Goal: Information Seeking & Learning: Learn about a topic

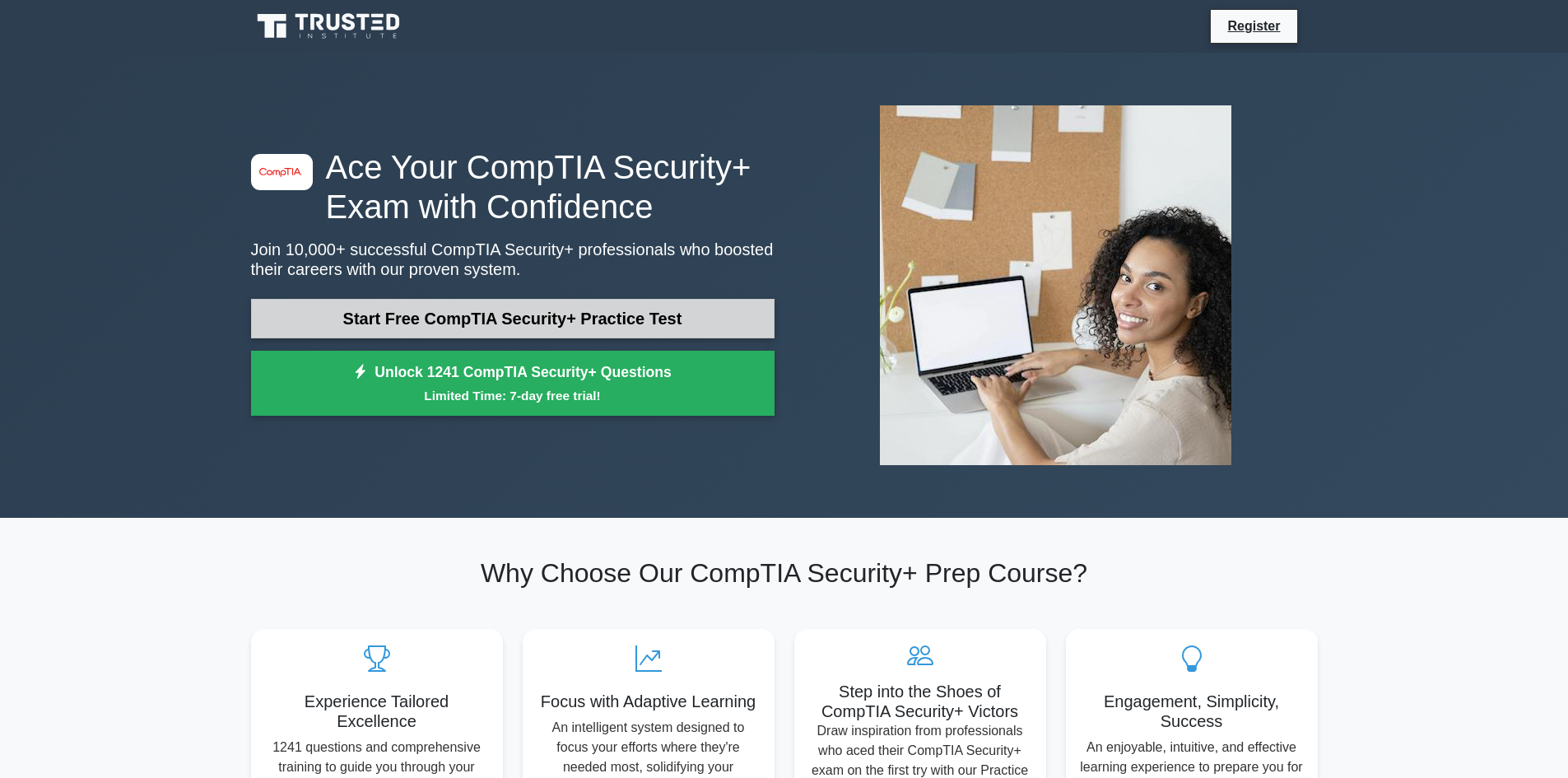
click at [626, 318] on link "Start Free CompTIA Security+ Practice Test" at bounding box center [513, 319] width 524 height 40
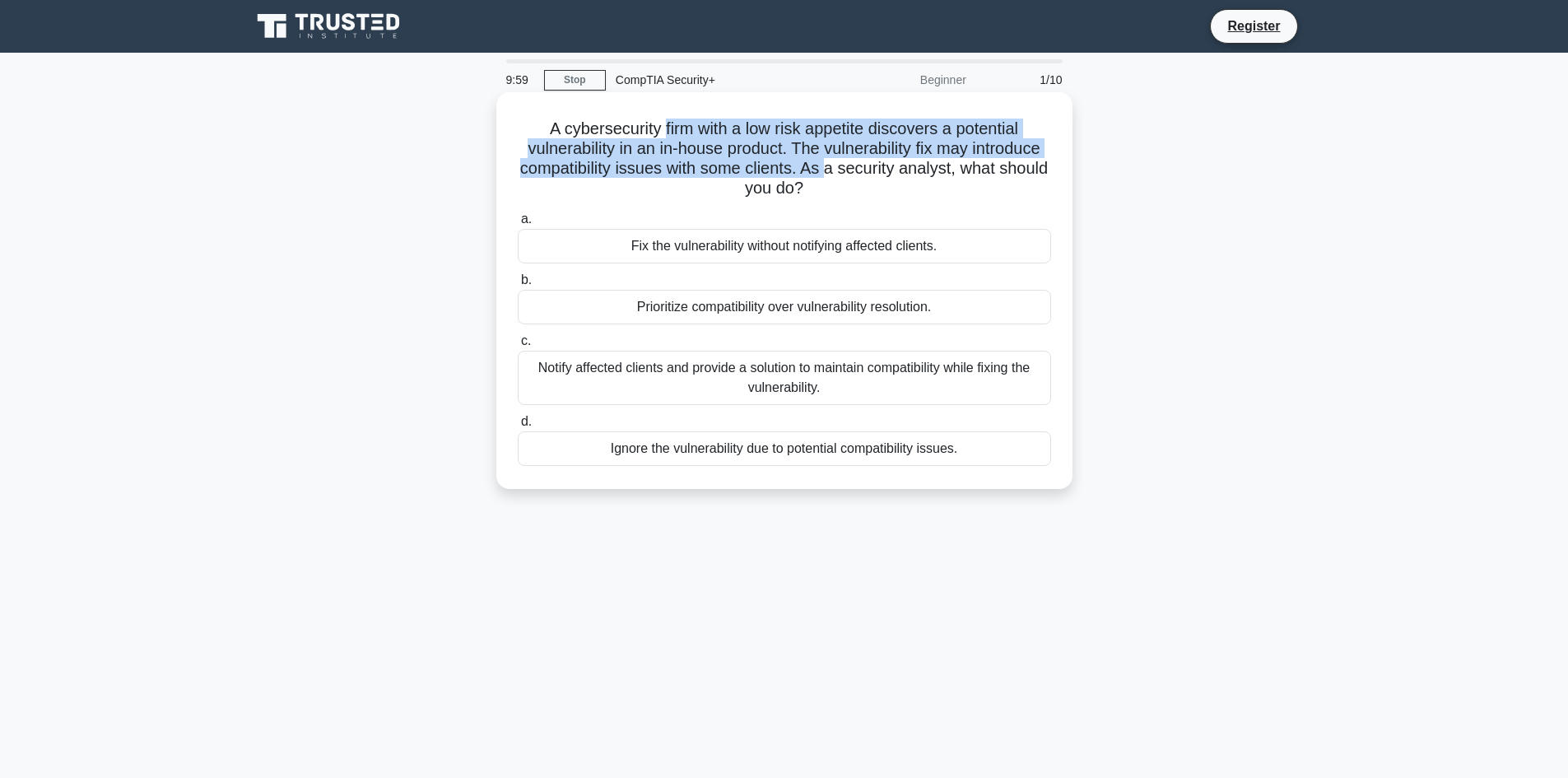
drag, startPoint x: 661, startPoint y: 134, endPoint x: 853, endPoint y: 163, distance: 194.2
click at [853, 163] on h5 "A cybersecurity firm with a low risk appetite discovers a potential vulnerabili…" at bounding box center [784, 158] width 537 height 81
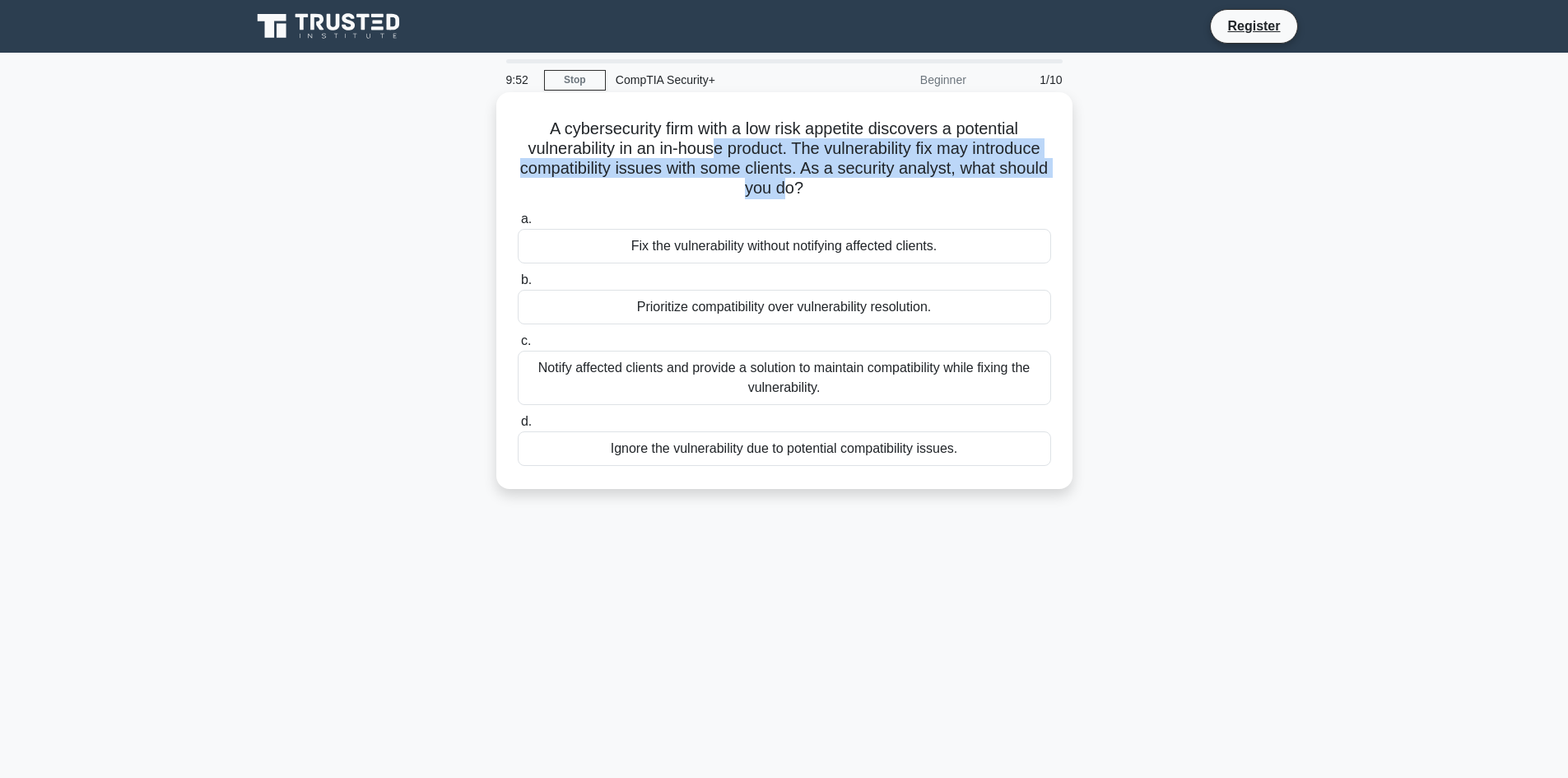
drag, startPoint x: 712, startPoint y: 141, endPoint x: 817, endPoint y: 196, distance: 118.5
click at [817, 196] on h5 "A cybersecurity firm with a low risk appetite discovers a potential vulnerabili…" at bounding box center [784, 158] width 537 height 81
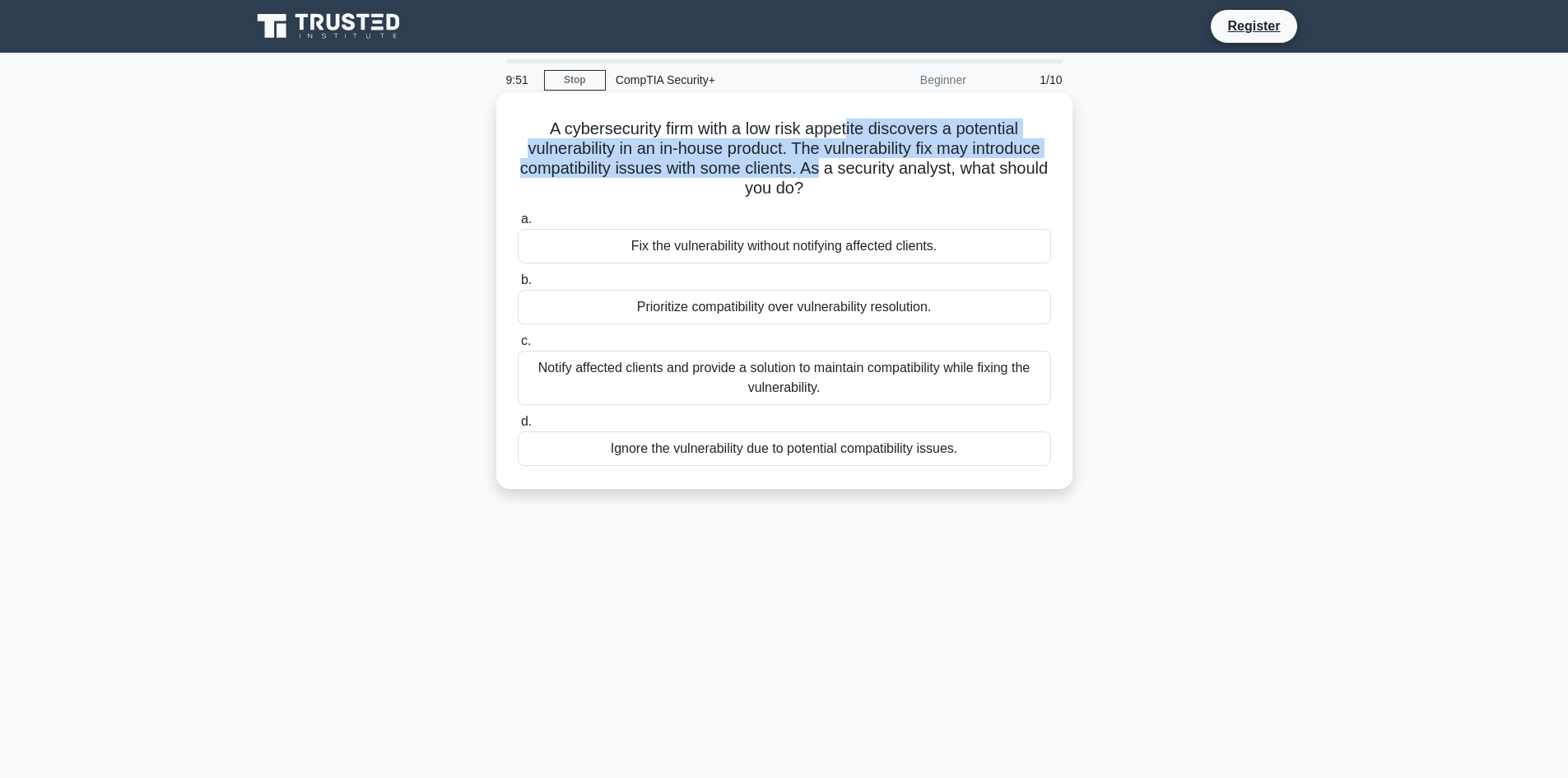
drag, startPoint x: 849, startPoint y: 117, endPoint x: 848, endPoint y: 165, distance: 48.0
click at [848, 165] on h5 "A cybersecurity firm with a low risk appetite discovers a potential vulnerabili…" at bounding box center [784, 158] width 537 height 81
drag, startPoint x: 842, startPoint y: 130, endPoint x: 852, endPoint y: 165, distance: 36.4
click at [852, 165] on h5 "A cybersecurity firm with a low risk appetite discovers a potential vulnerabili…" at bounding box center [784, 158] width 537 height 81
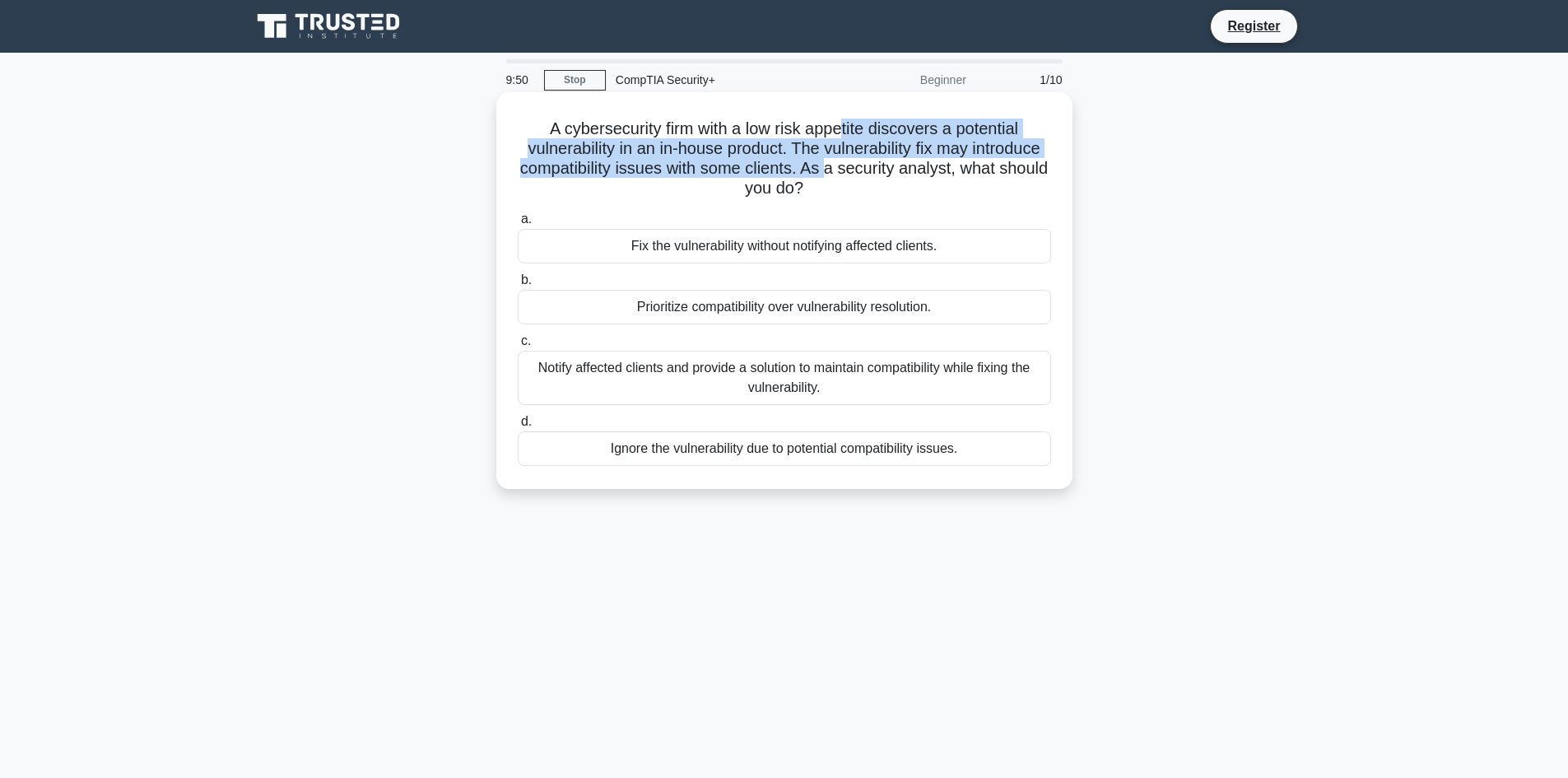
click at [852, 165] on h5 "A cybersecurity firm with a low risk appetite discovers a potential vulnerabili…" at bounding box center [784, 158] width 537 height 81
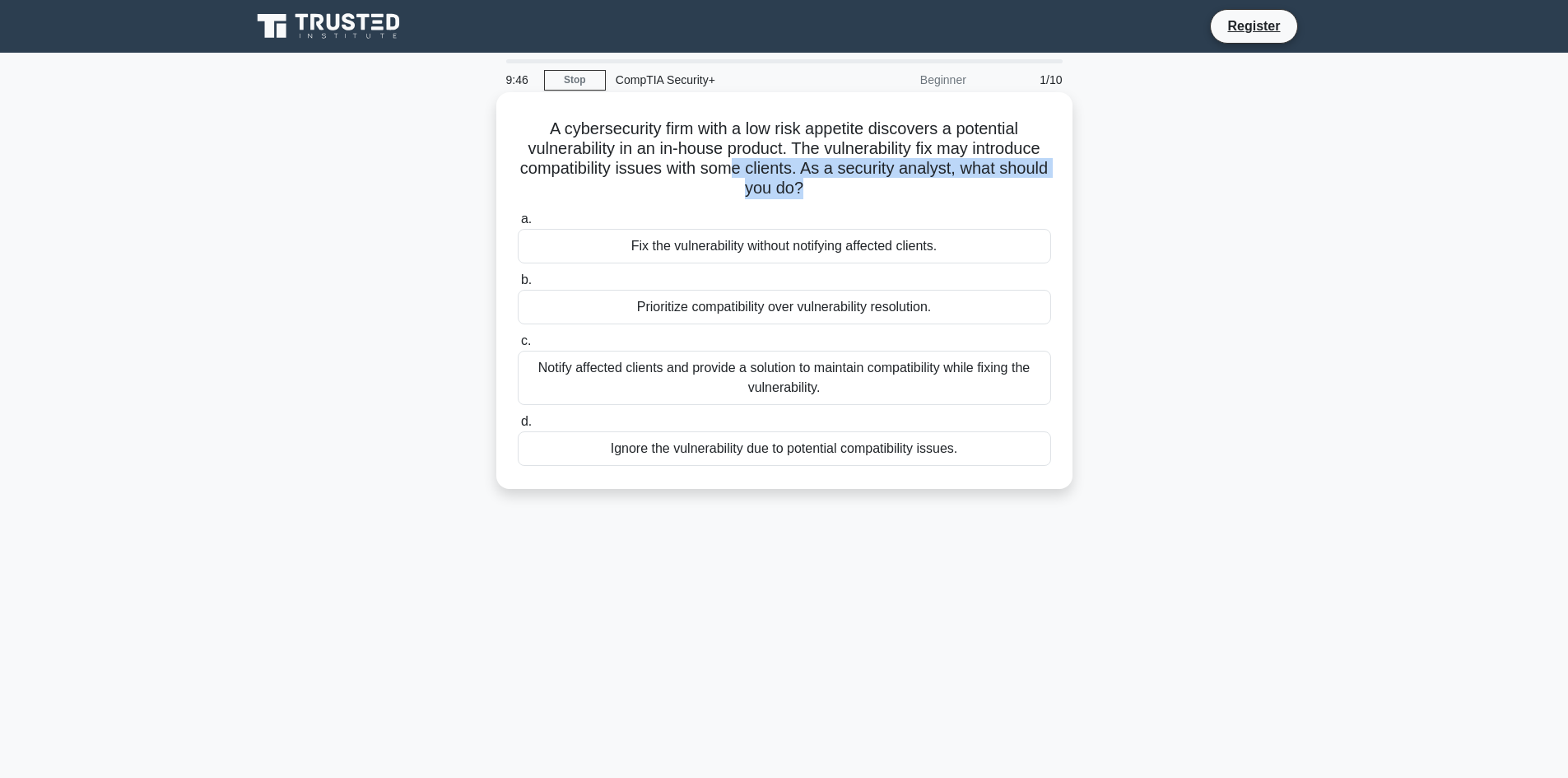
drag, startPoint x: 764, startPoint y: 178, endPoint x: 830, endPoint y: 180, distance: 66.0
click at [830, 180] on h5 "A cybersecurity firm with a low risk appetite discovers a potential vulnerabili…" at bounding box center [784, 158] width 537 height 81
drag, startPoint x: 784, startPoint y: 144, endPoint x: 792, endPoint y: 180, distance: 36.9
click at [792, 180] on h5 "A cybersecurity firm with a low risk appetite discovers a potential vulnerabili…" at bounding box center [784, 158] width 537 height 81
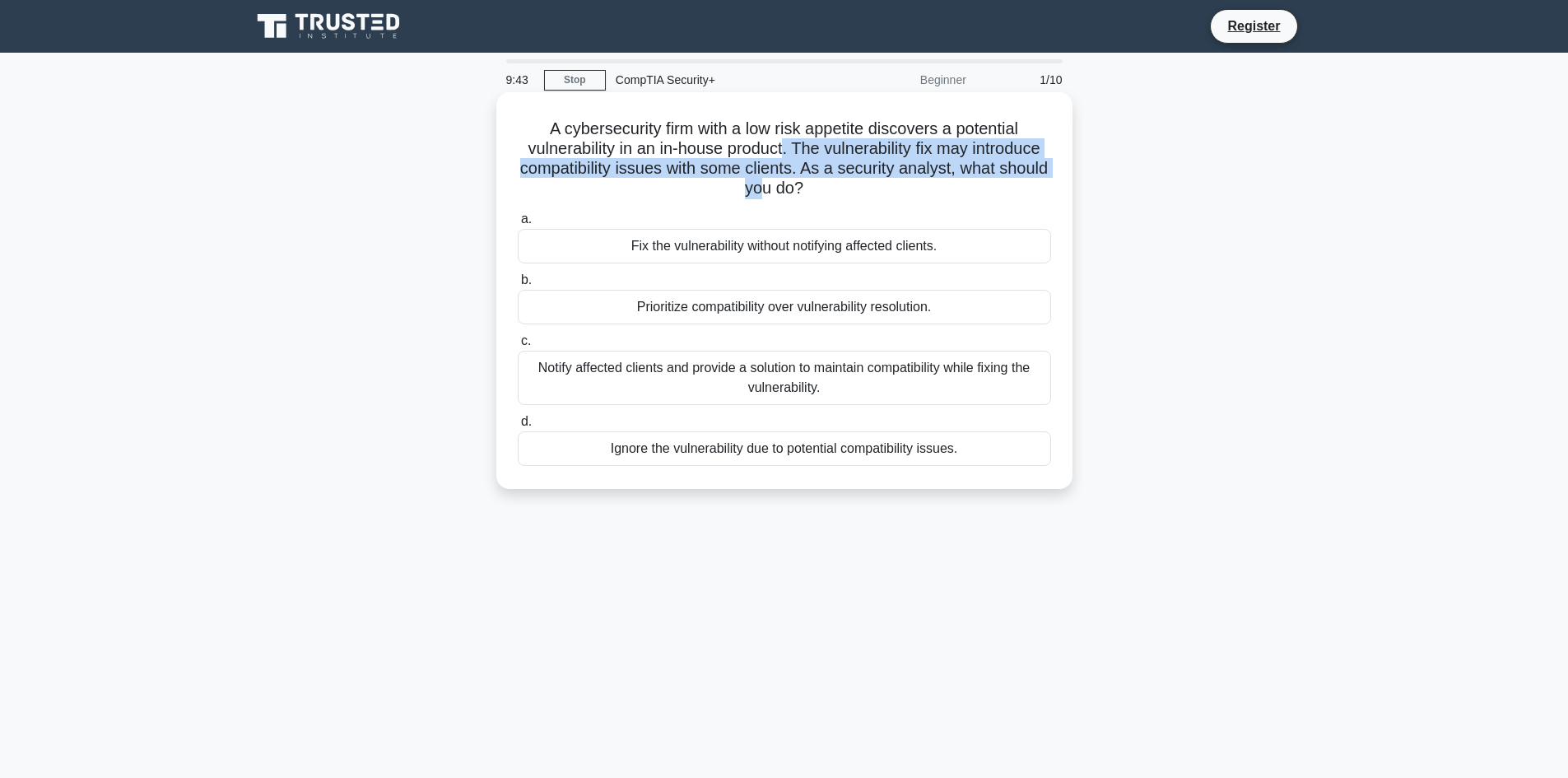
click at [792, 180] on h5 "A cybersecurity firm with a low risk appetite discovers a potential vulnerabili…" at bounding box center [784, 158] width 537 height 81
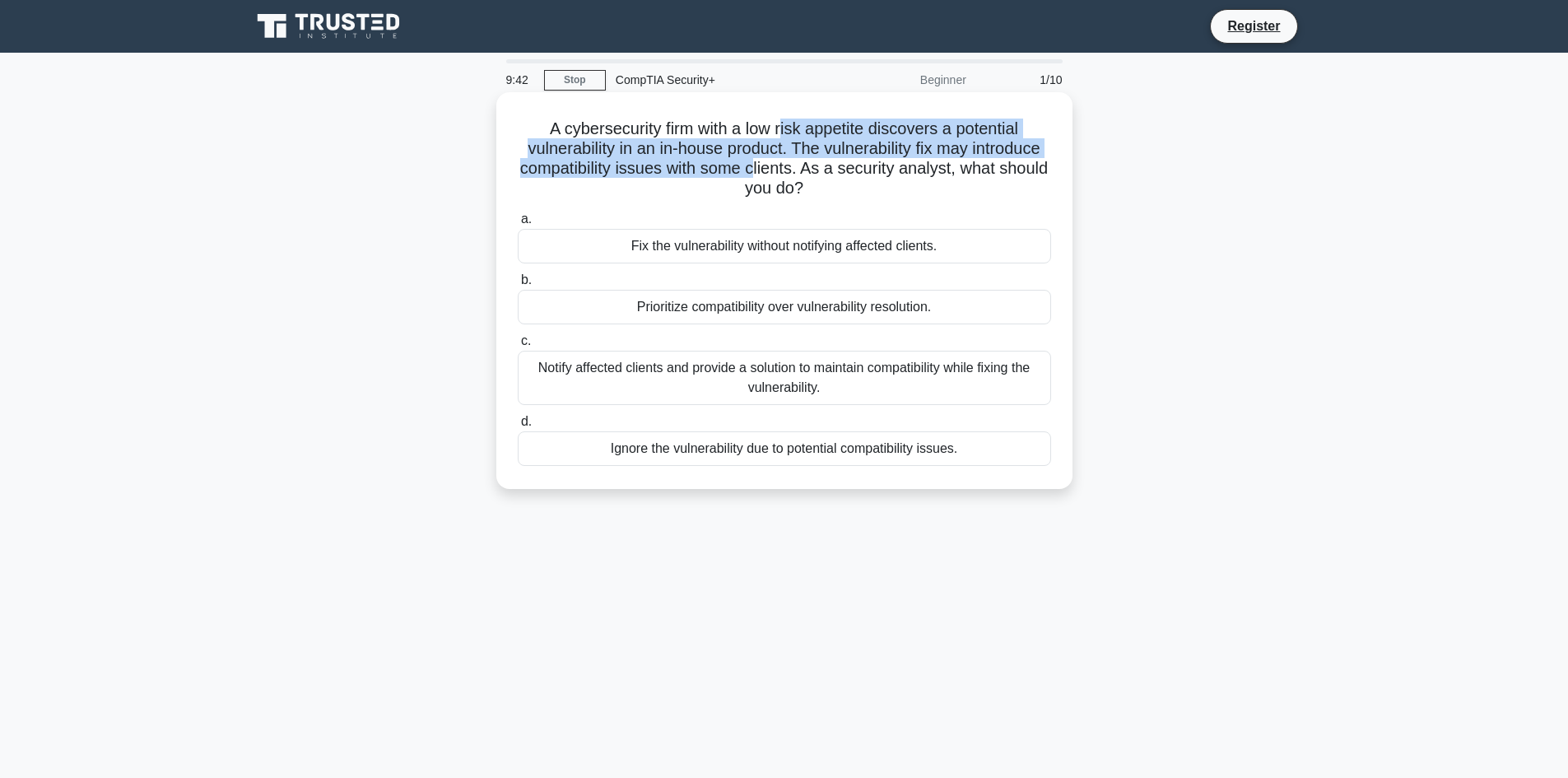
drag, startPoint x: 784, startPoint y: 147, endPoint x: 784, endPoint y: 165, distance: 18.0
click at [784, 165] on h5 "A cybersecurity firm with a low risk appetite discovers a potential vulnerabili…" at bounding box center [784, 158] width 537 height 81
drag, startPoint x: 805, startPoint y: 146, endPoint x: 805, endPoint y: 165, distance: 19.0
click at [805, 165] on h5 "A cybersecurity firm with a low risk appetite discovers a potential vulnerabili…" at bounding box center [784, 158] width 537 height 81
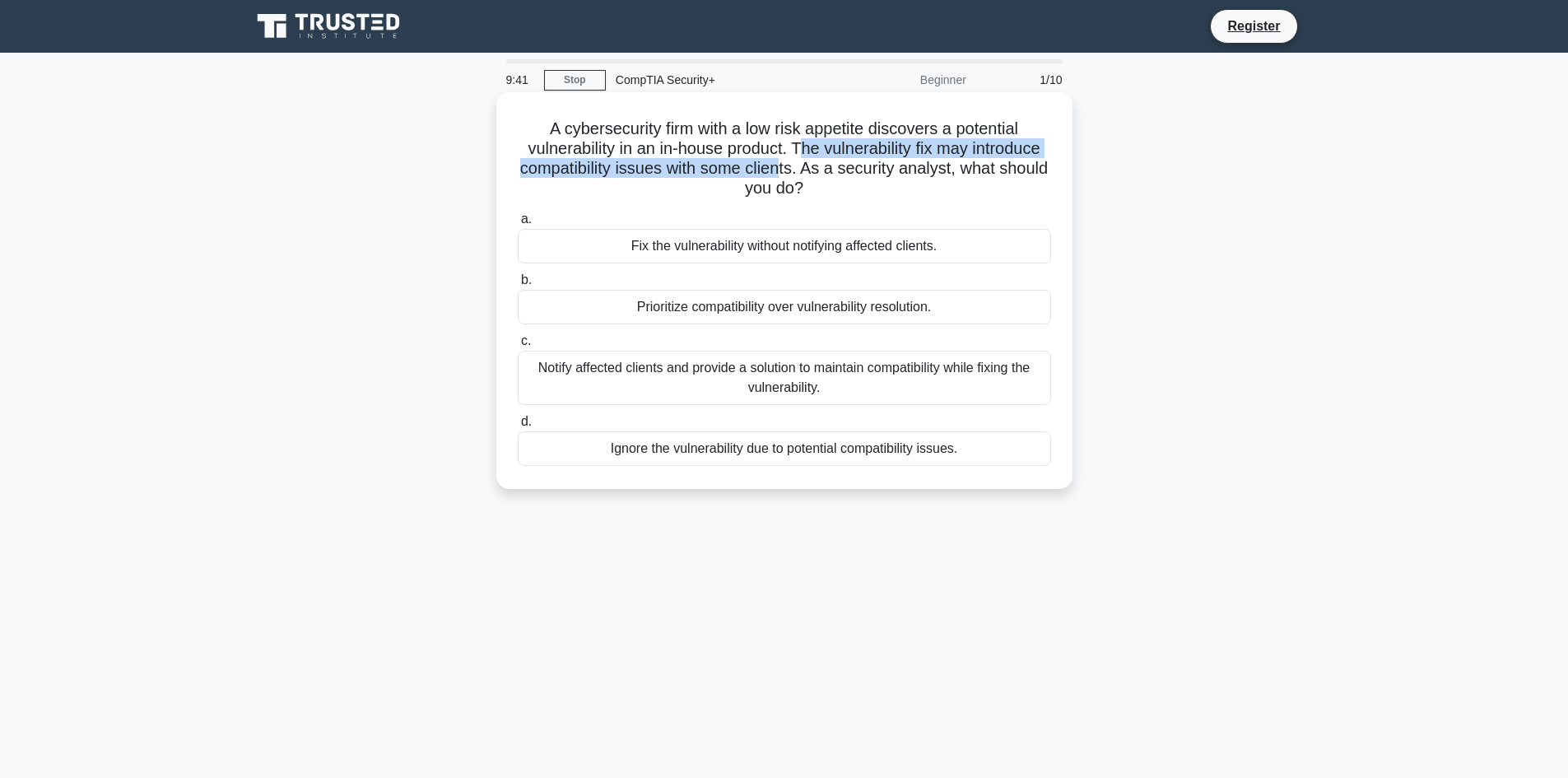
click at [805, 165] on h5 "A cybersecurity firm with a low risk appetite discovers a potential vulnerabili…" at bounding box center [784, 158] width 537 height 81
drag, startPoint x: 820, startPoint y: 133, endPoint x: 812, endPoint y: 165, distance: 33.0
click at [812, 165] on h5 "A cybersecurity firm with a low risk appetite discovers a potential vulnerabili…" at bounding box center [784, 158] width 537 height 81
click at [881, 389] on div "Notify affected clients and provide a solution to maintain compatibility while …" at bounding box center [784, 378] width 533 height 54
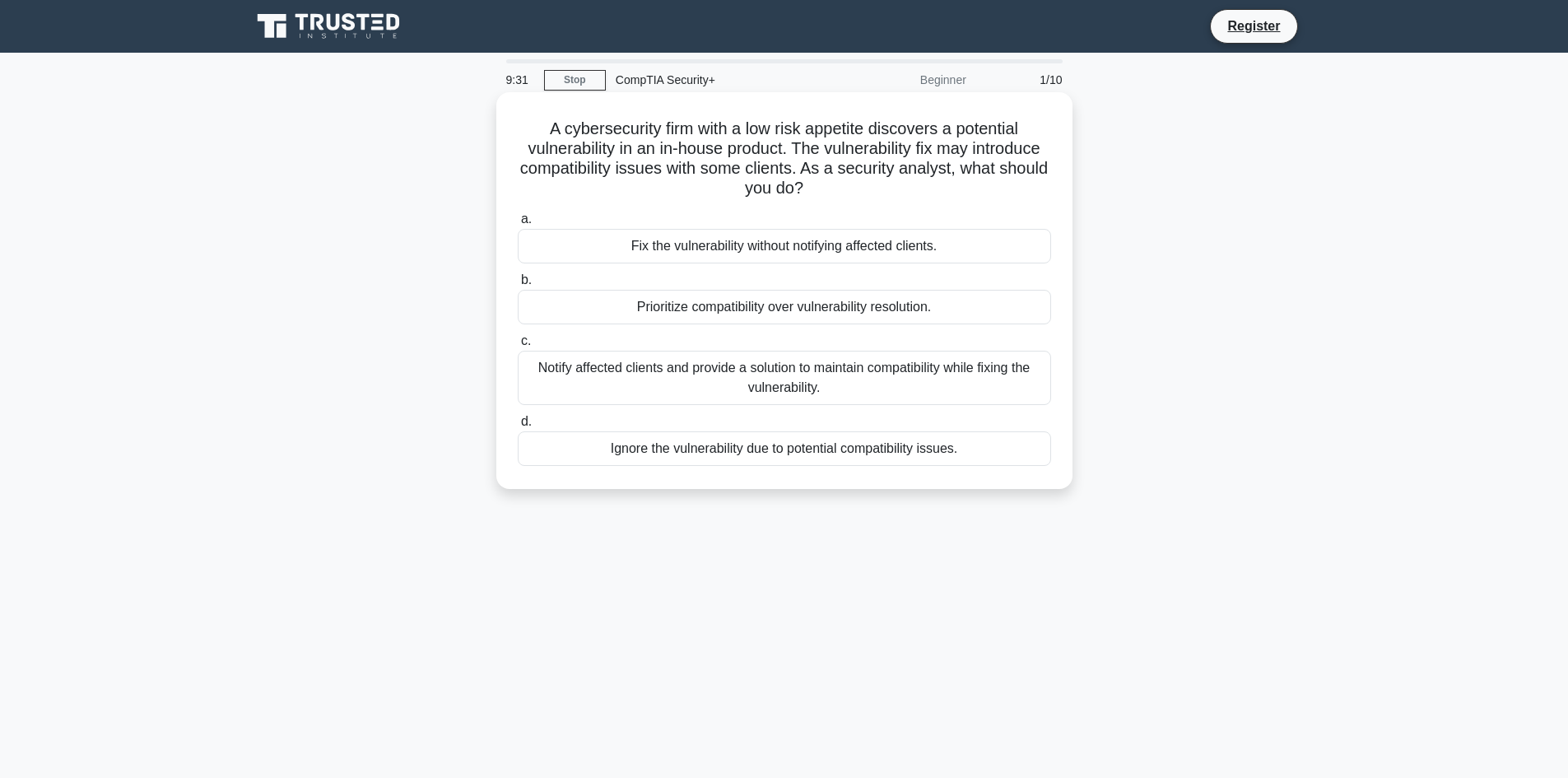
click at [518, 346] on input "c. Notify affected clients and provide a solution to maintain compatibility whi…" at bounding box center [518, 341] width 0 height 10
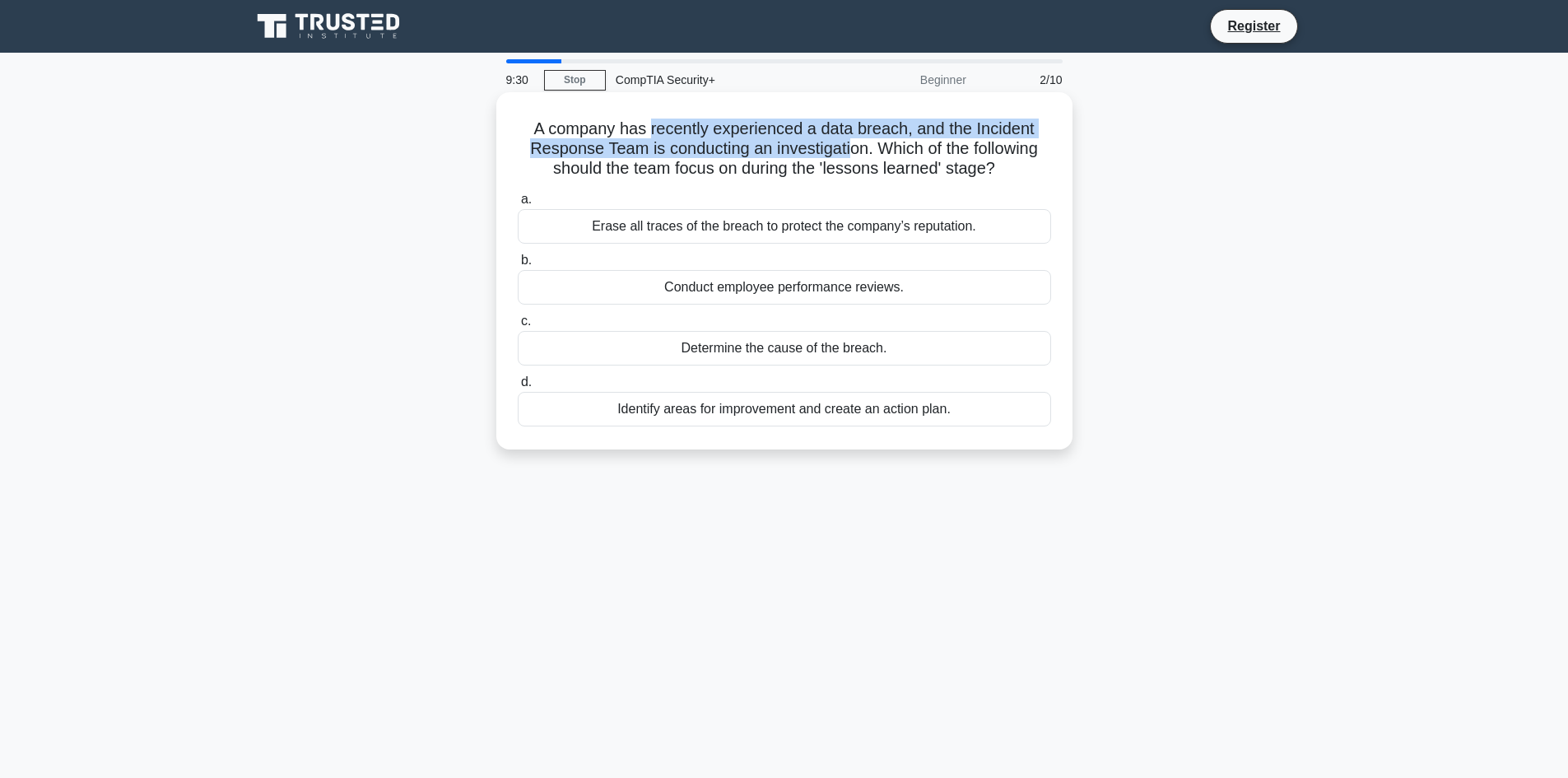
drag, startPoint x: 656, startPoint y: 131, endPoint x: 849, endPoint y: 142, distance: 193.3
click at [849, 142] on h5 "A company has recently experienced a data breach, and the Incident Response Tea…" at bounding box center [784, 149] width 537 height 61
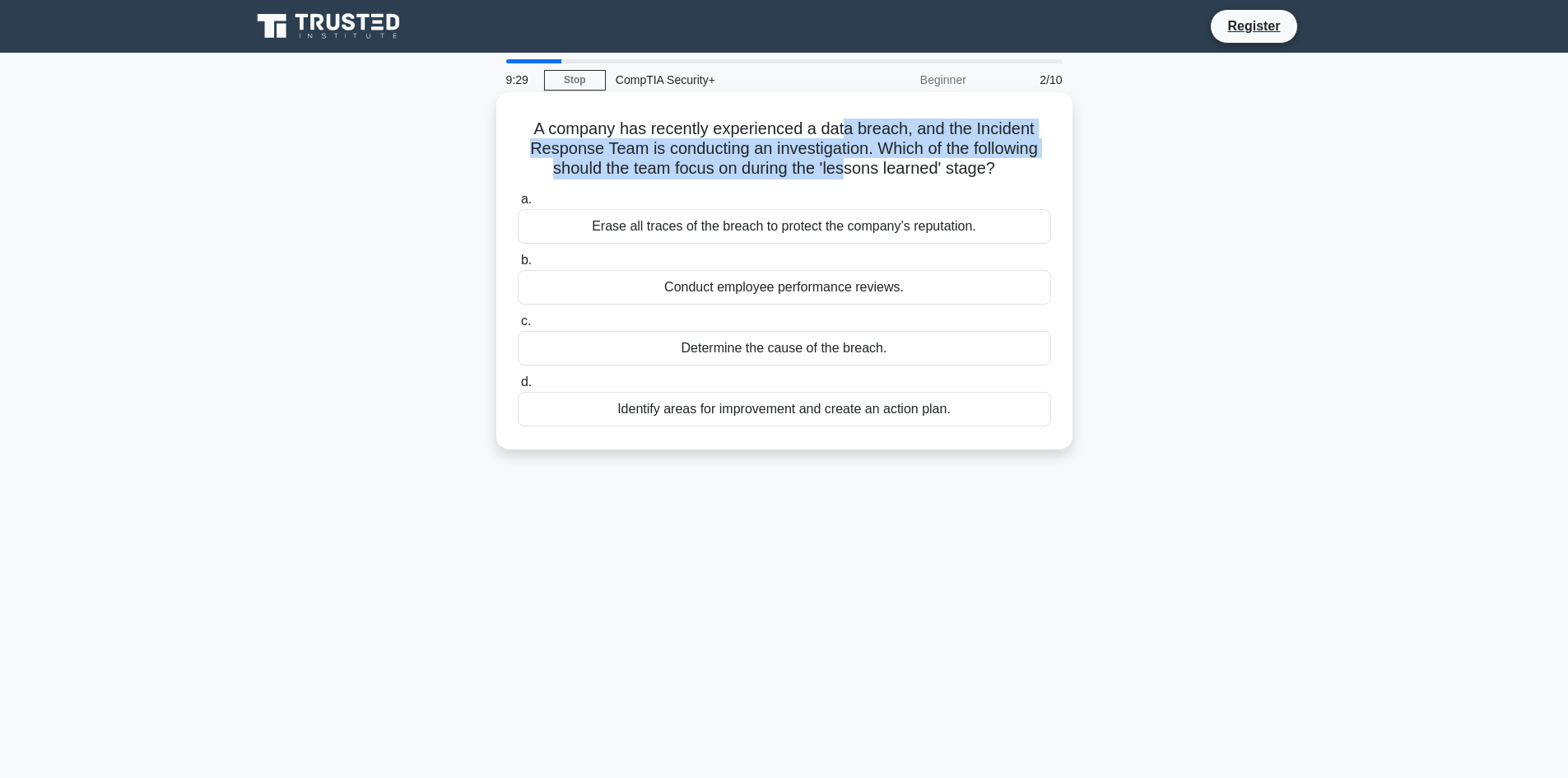
click at [846, 165] on h5 "A company has recently experienced a data breach, and the Incident Response Tea…" at bounding box center [784, 149] width 537 height 61
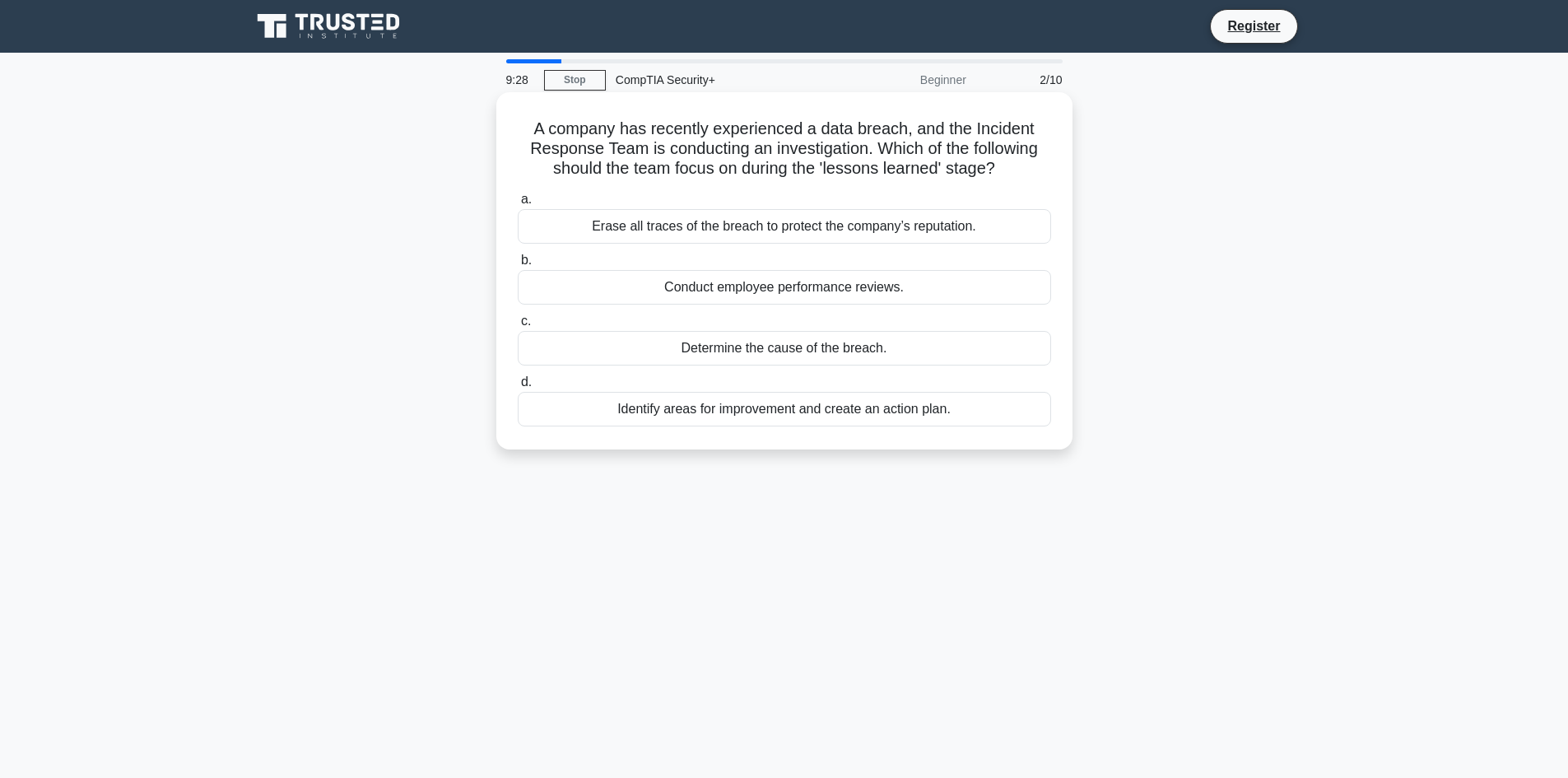
drag, startPoint x: 803, startPoint y: 143, endPoint x: 802, endPoint y: 158, distance: 15.0
click at [802, 158] on h5 "A company has recently experienced a data breach, and the Incident Response Tea…" at bounding box center [784, 149] width 537 height 61
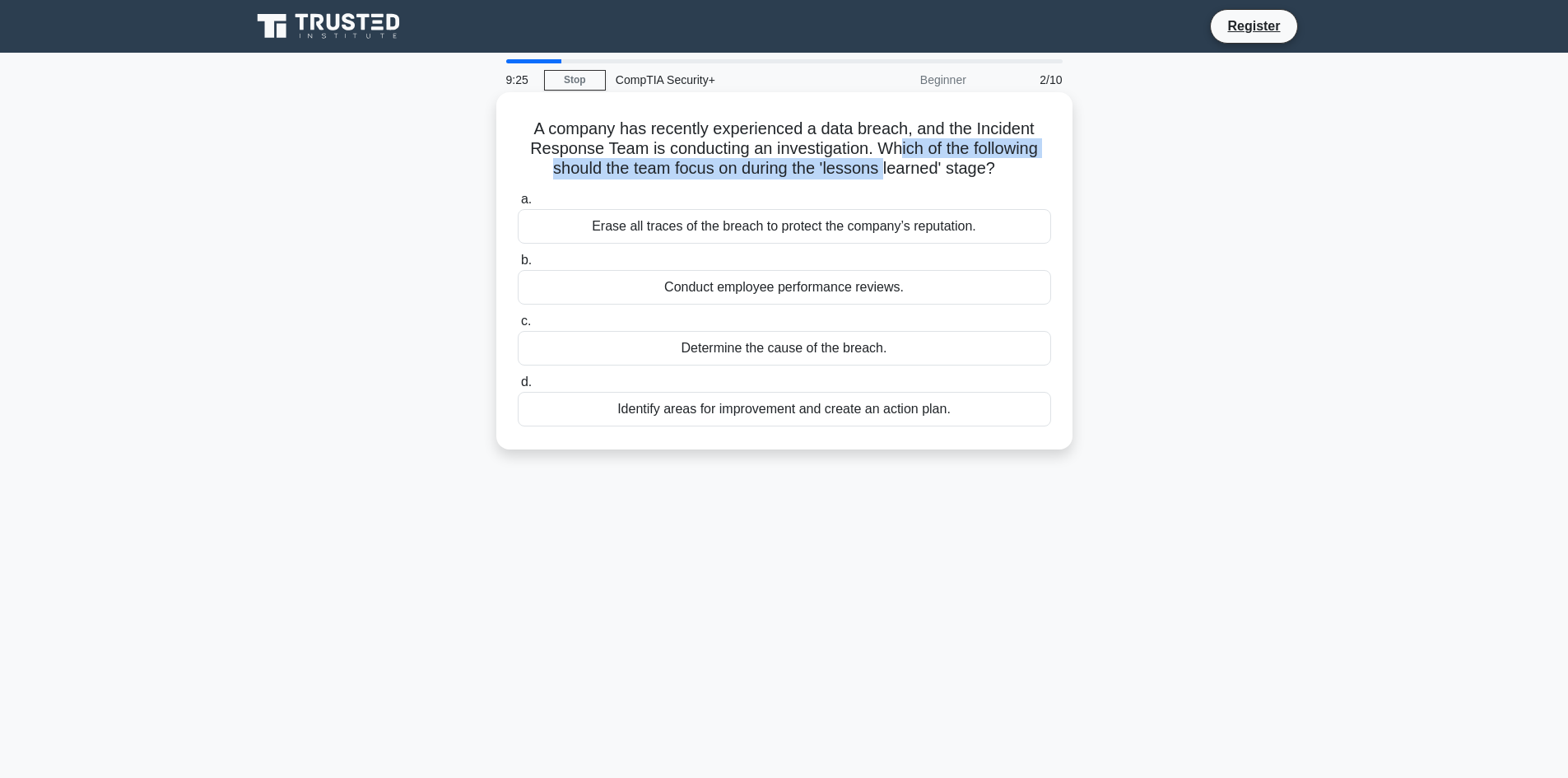
drag, startPoint x: 895, startPoint y: 153, endPoint x: 882, endPoint y: 173, distance: 23.9
click at [882, 173] on h5 "A company has recently experienced a data breach, and the Incident Response Tea…" at bounding box center [784, 149] width 537 height 61
click at [880, 169] on h5 "A company has recently experienced a data breach, and the Incident Response Tea…" at bounding box center [784, 149] width 537 height 61
drag, startPoint x: 798, startPoint y: 152, endPoint x: 919, endPoint y: 169, distance: 122.2
click at [919, 169] on h5 "A company has recently experienced a data breach, and the Incident Response Tea…" at bounding box center [784, 149] width 537 height 61
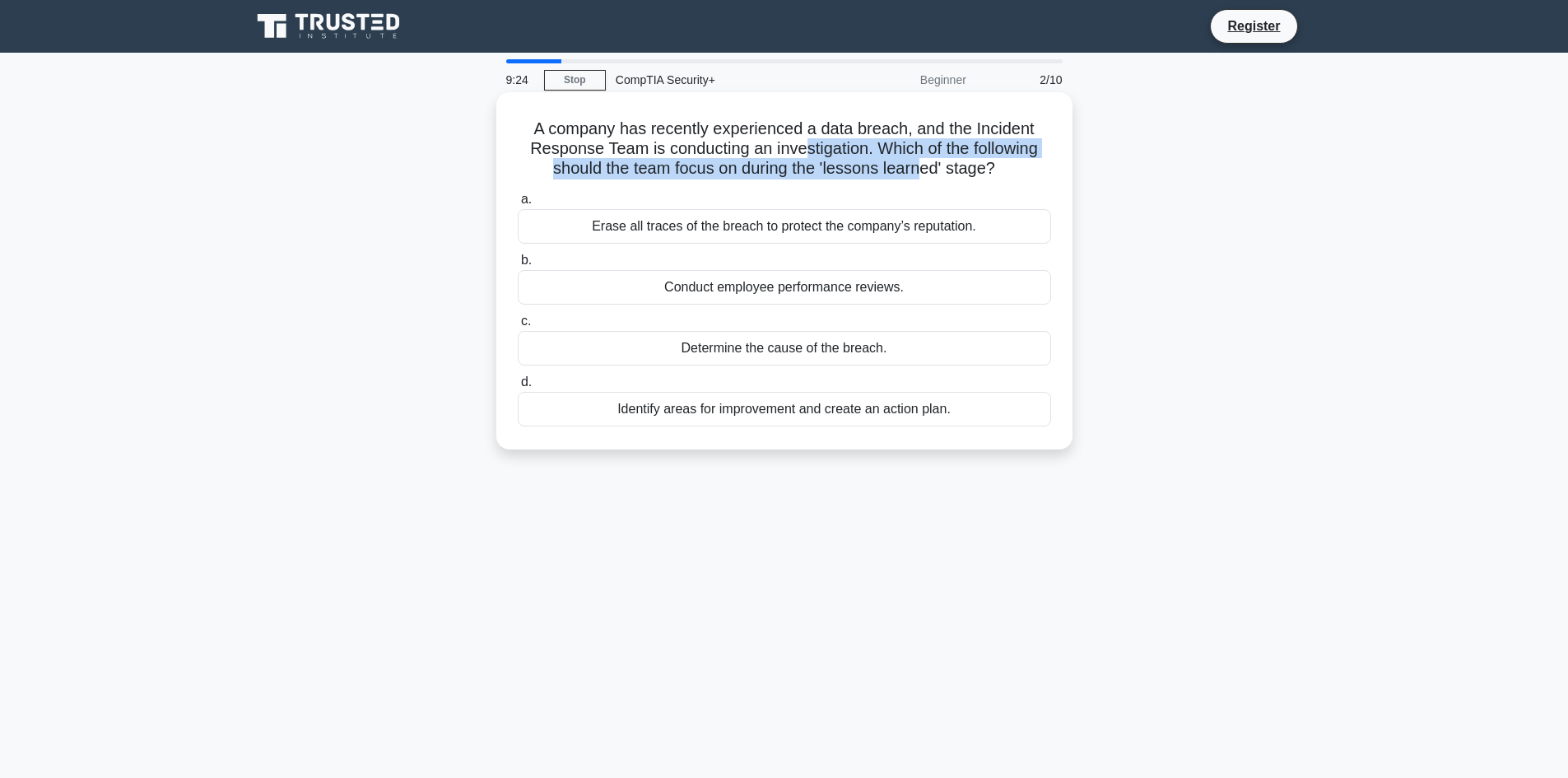
click at [919, 169] on h5 "A company has recently experienced a data breach, and the Incident Response Tea…" at bounding box center [784, 149] width 537 height 61
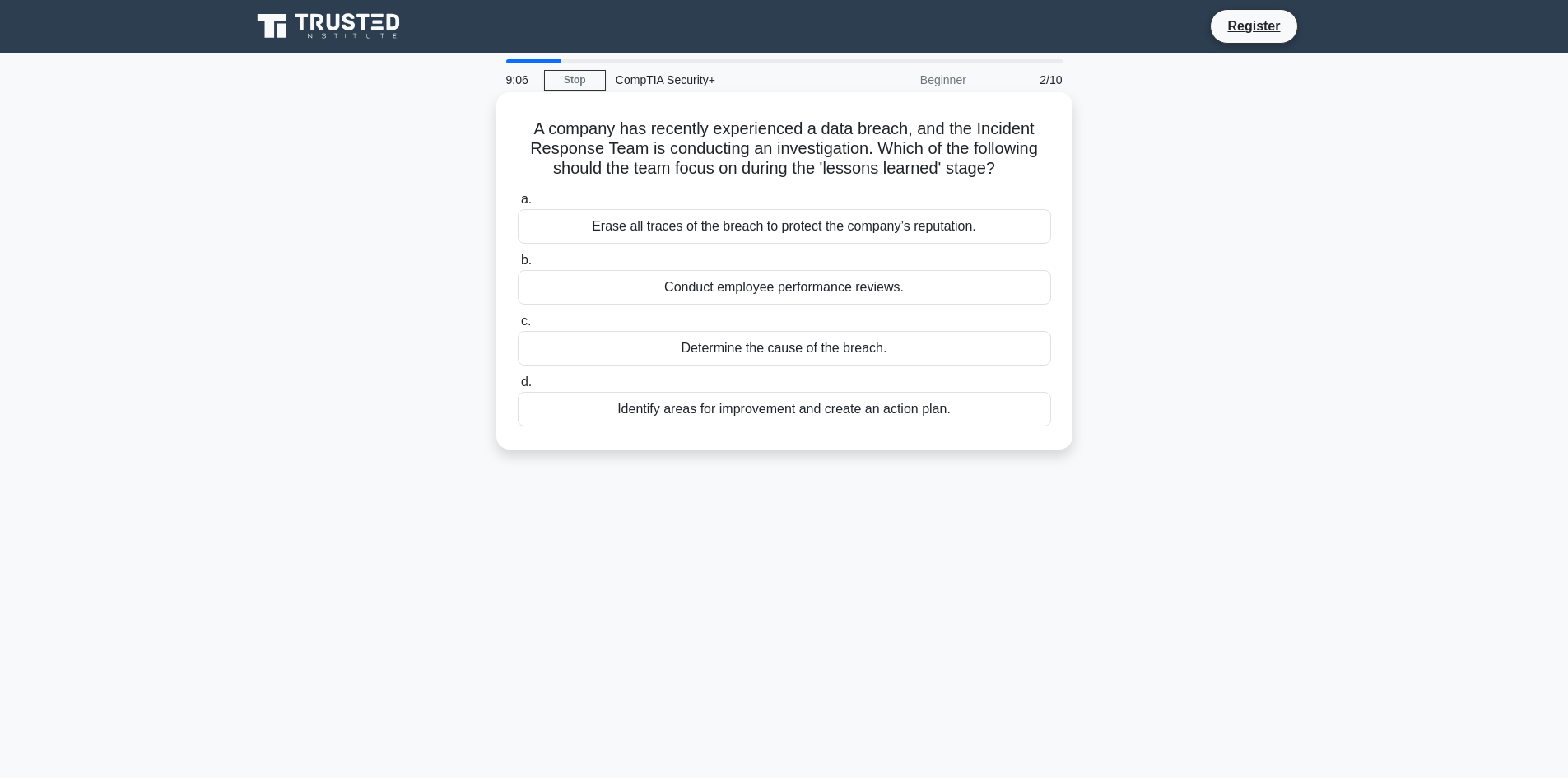
click at [800, 414] on div "Identify areas for improvement and create an action plan." at bounding box center [784, 409] width 533 height 34
click at [518, 388] on input "d. Identify areas for improvement and create an action plan." at bounding box center [518, 381] width 0 height 10
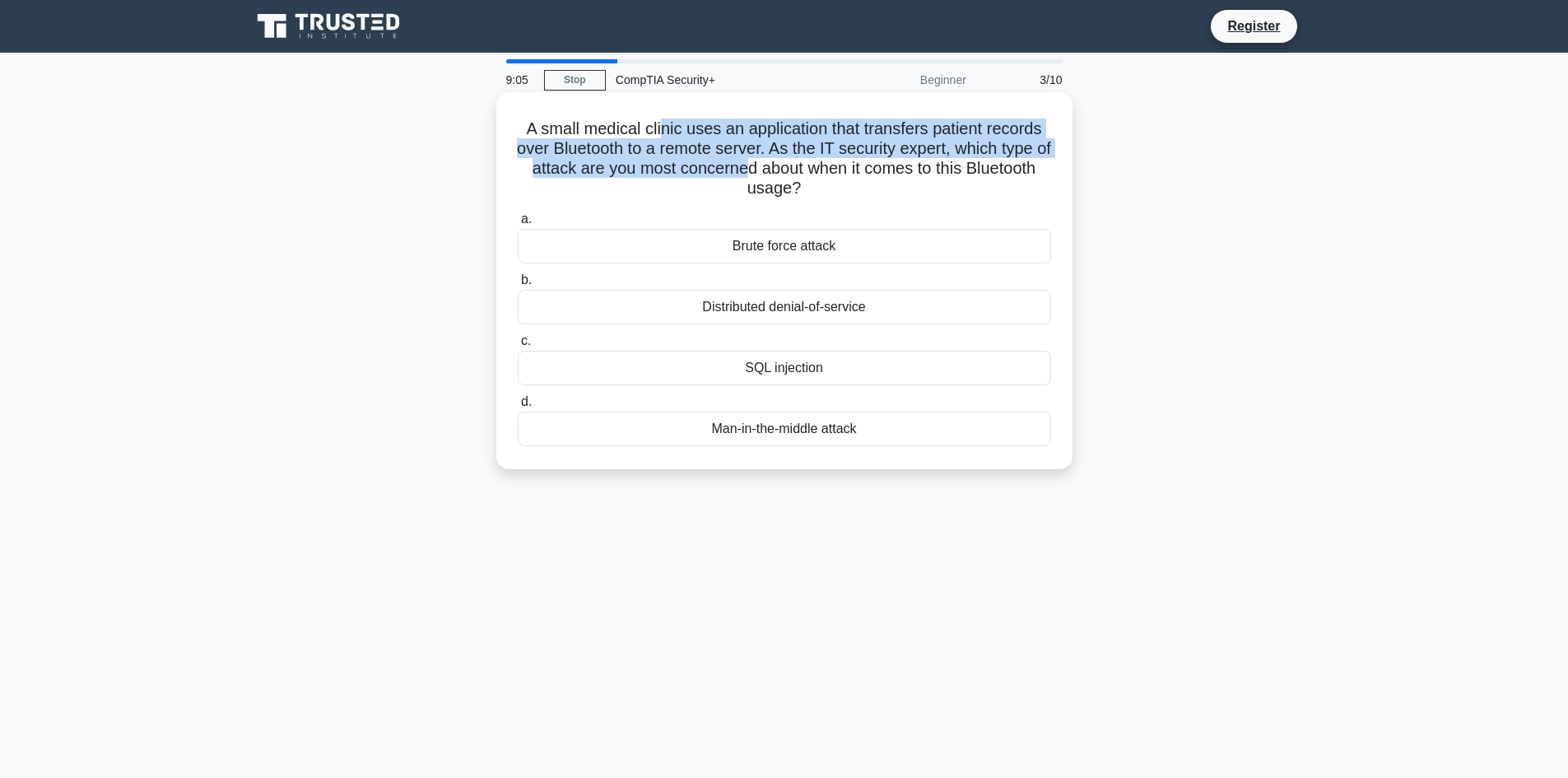
drag, startPoint x: 662, startPoint y: 139, endPoint x: 793, endPoint y: 172, distance: 135.1
click at [793, 172] on h5 "A small medical clinic uses an application that transfers patient records over …" at bounding box center [784, 158] width 537 height 81
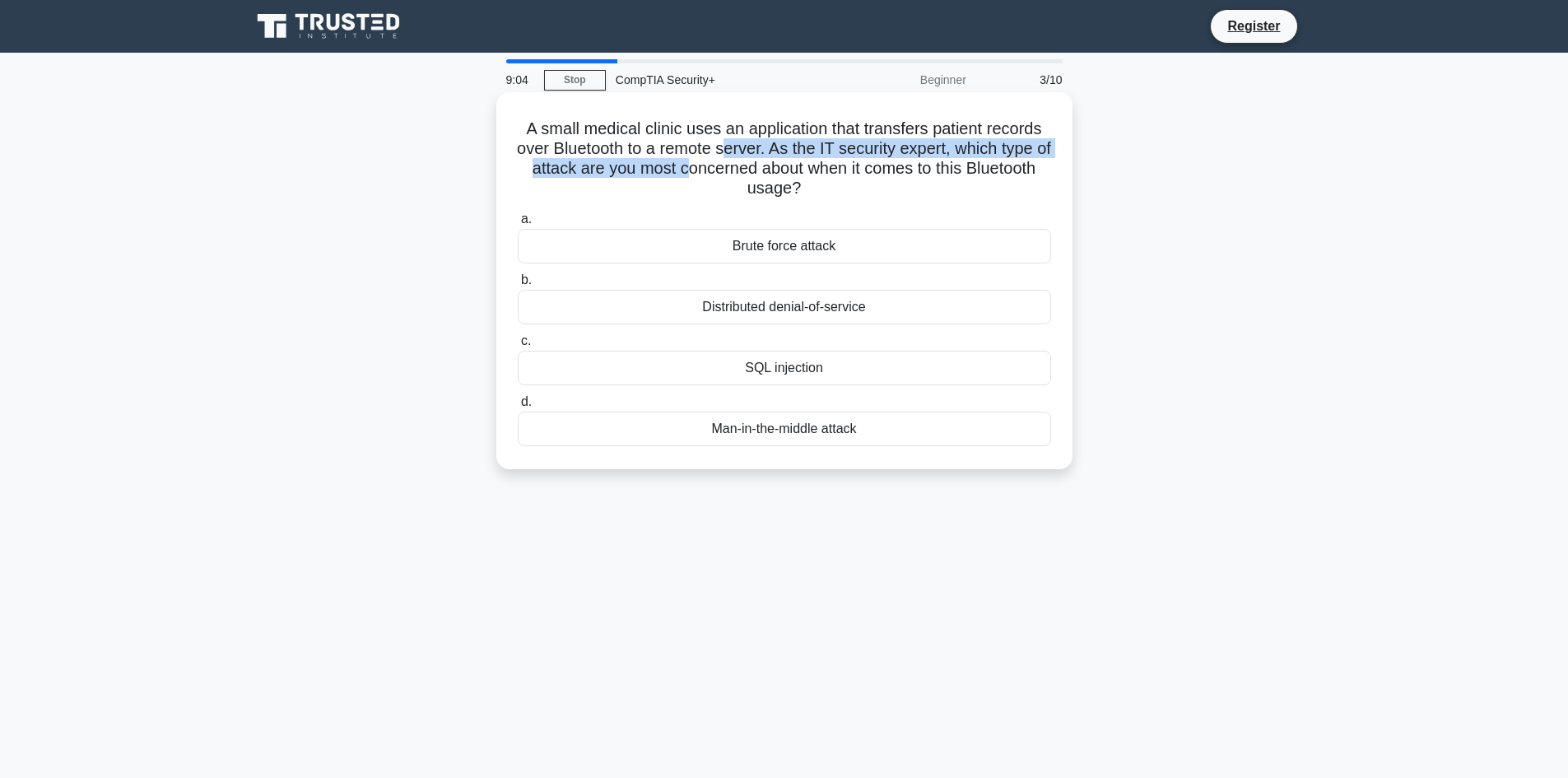
drag, startPoint x: 732, startPoint y: 140, endPoint x: 729, endPoint y: 167, distance: 27.2
click at [729, 167] on h5 "A small medical clinic uses an application that transfers patient records over …" at bounding box center [784, 158] width 537 height 81
drag, startPoint x: 731, startPoint y: 129, endPoint x: 728, endPoint y: 178, distance: 49.1
click at [728, 178] on h5 "A small medical clinic uses an application that transfers patient records over …" at bounding box center [784, 158] width 537 height 81
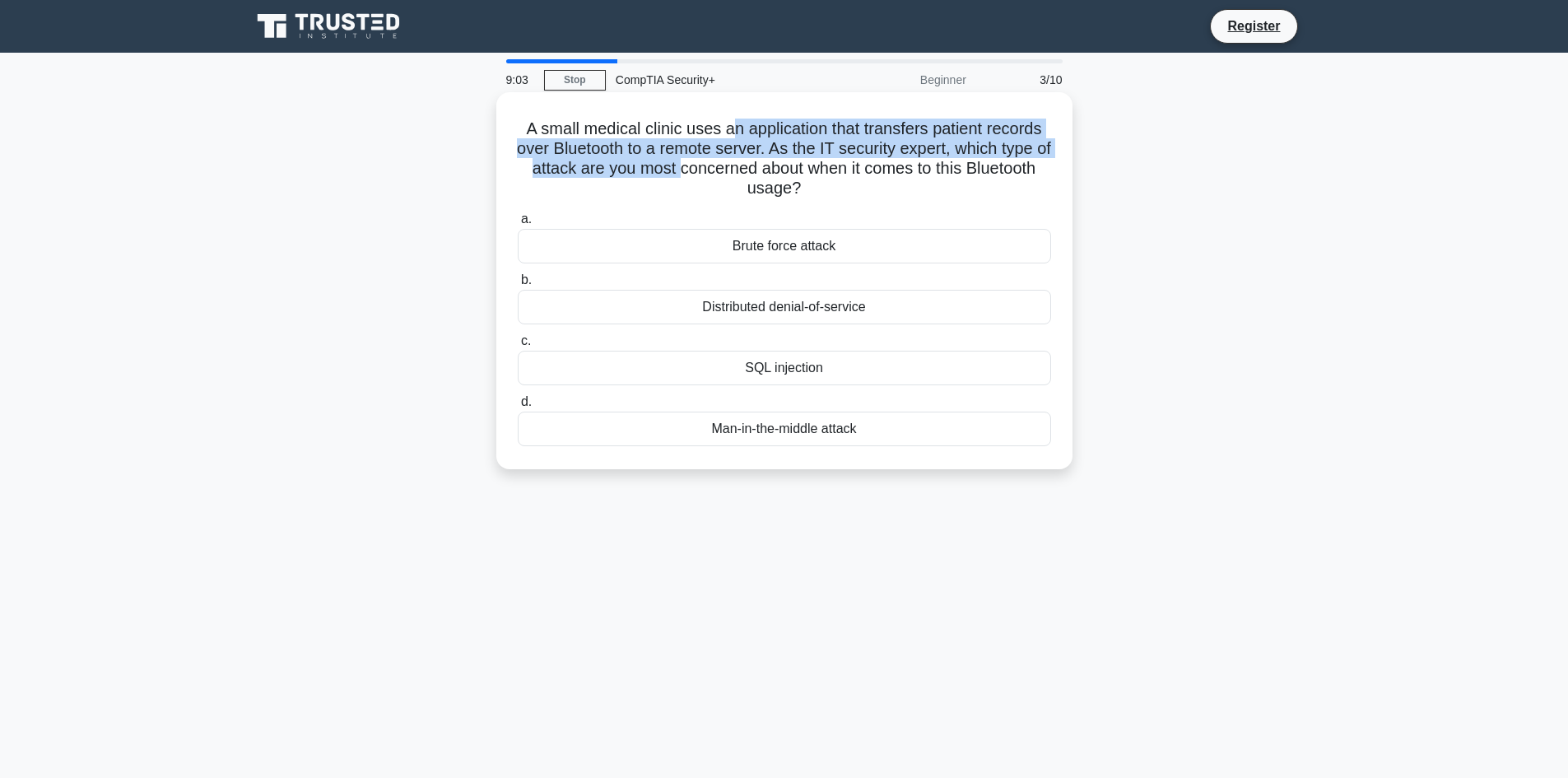
click at [728, 178] on h5 "A small medical clinic uses an application that transfers patient records over …" at bounding box center [784, 158] width 537 height 81
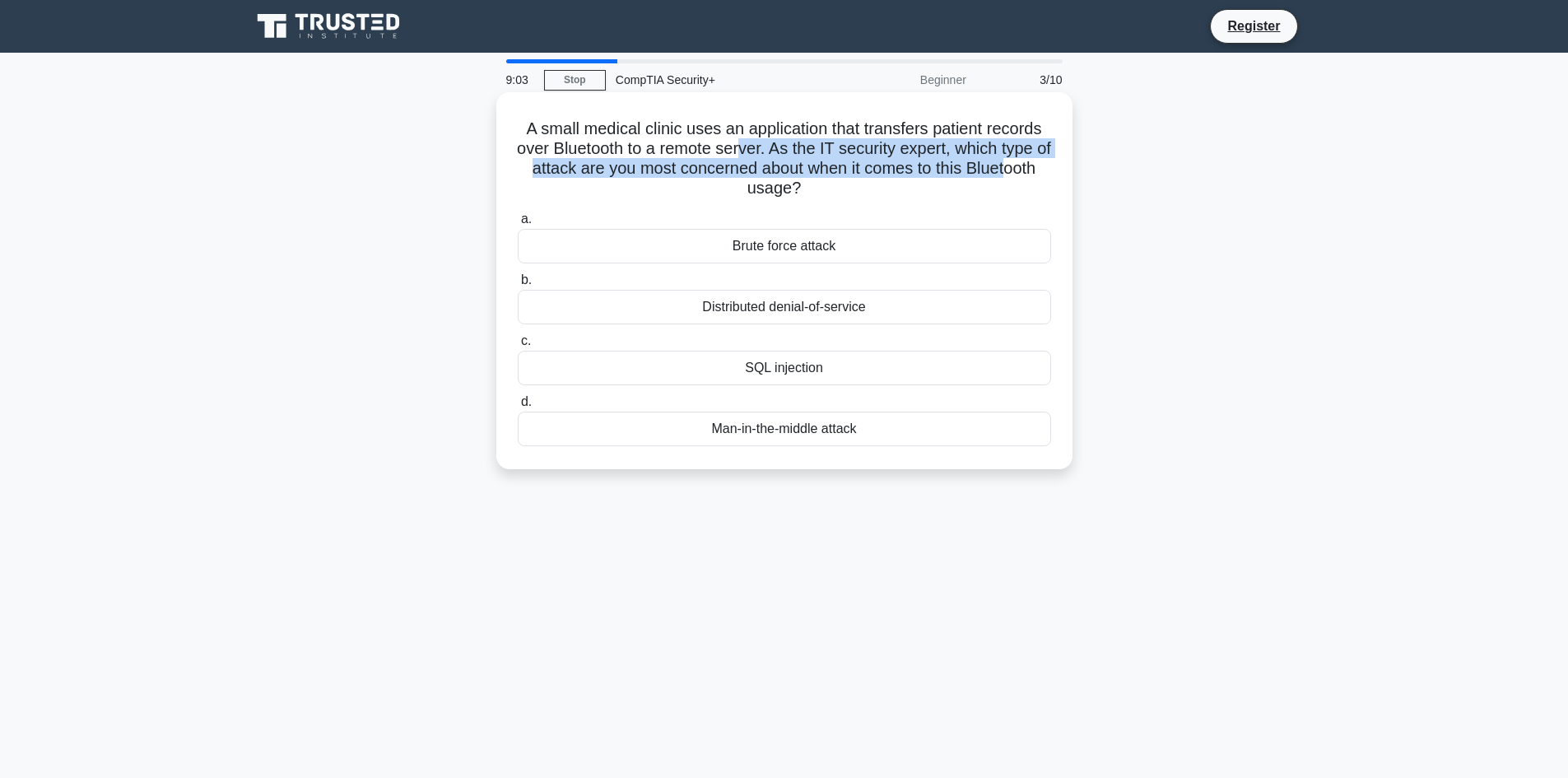
drag, startPoint x: 752, startPoint y: 141, endPoint x: 749, endPoint y: 182, distance: 41.1
click at [749, 182] on h5 "A small medical clinic uses an application that transfers patient records over …" at bounding box center [784, 158] width 537 height 81
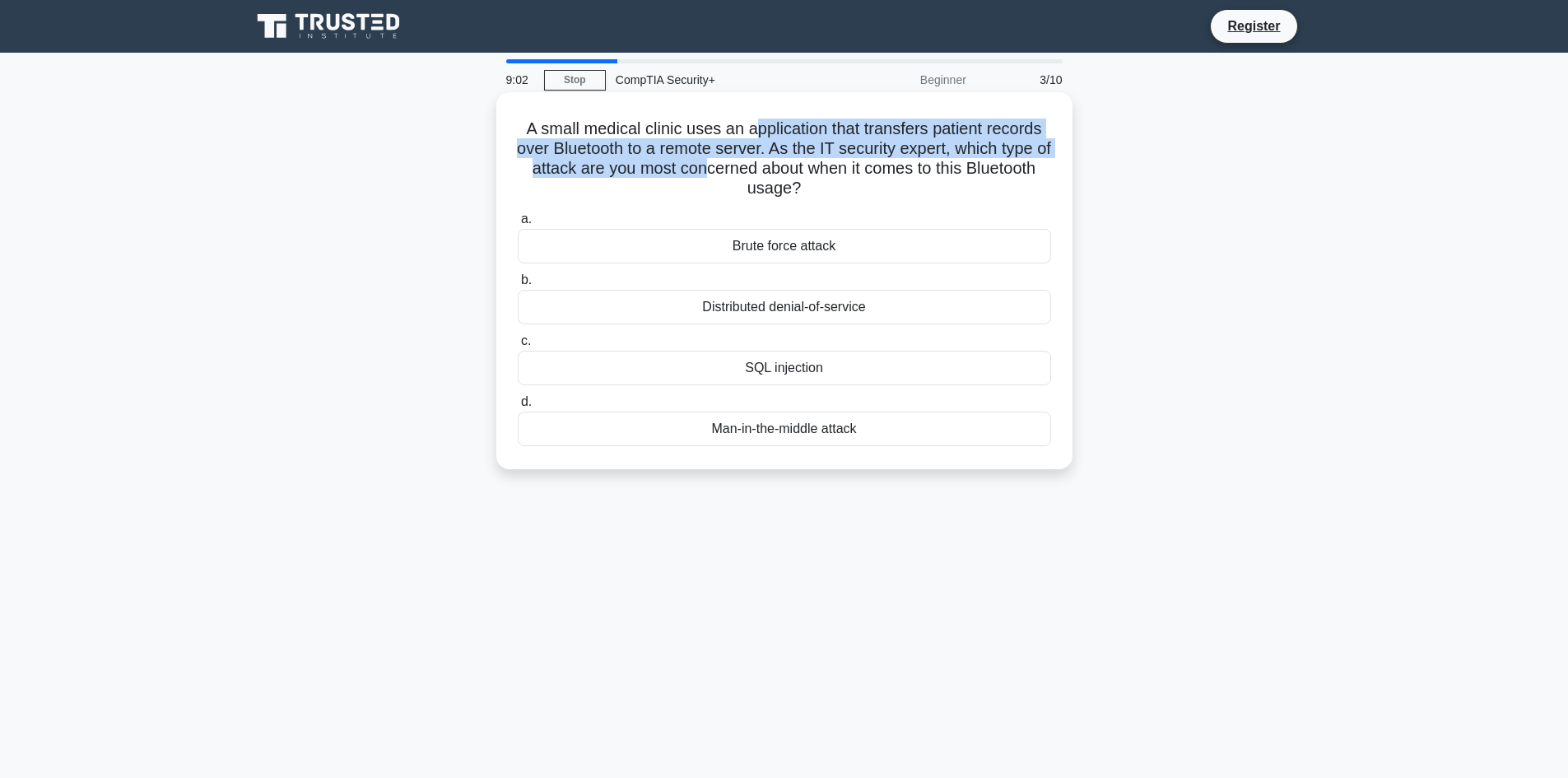
drag, startPoint x: 756, startPoint y: 139, endPoint x: 753, endPoint y: 173, distance: 34.1
click at [753, 173] on h5 "A small medical clinic uses an application that transfers patient records over …" at bounding box center [784, 158] width 537 height 81
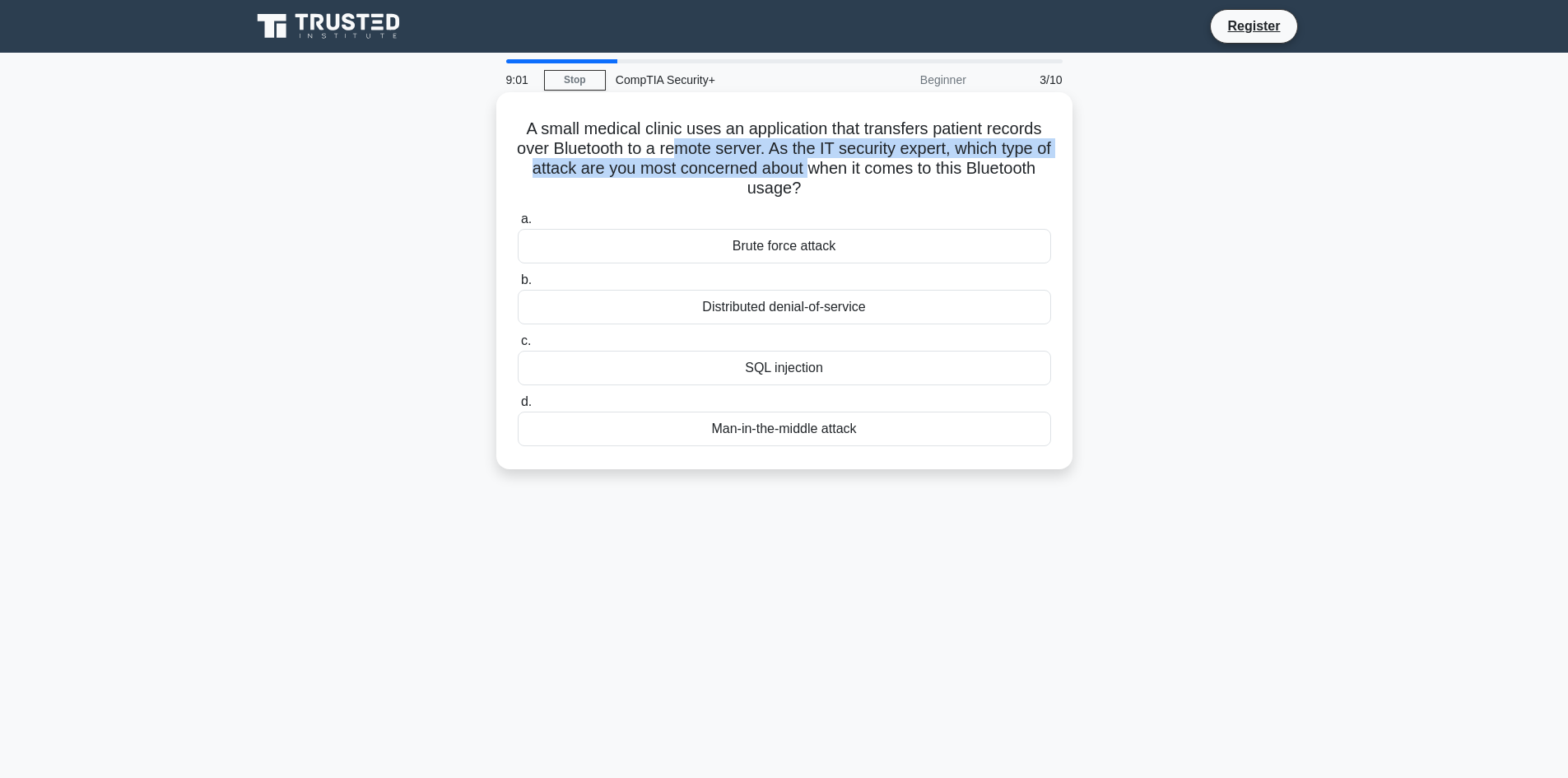
drag, startPoint x: 687, startPoint y: 155, endPoint x: 858, endPoint y: 171, distance: 171.7
click at [858, 171] on h5 "A small medical clinic uses an application that transfers patient records over …" at bounding box center [784, 158] width 537 height 81
drag, startPoint x: 683, startPoint y: 164, endPoint x: 858, endPoint y: 167, distance: 175.0
click at [858, 167] on h5 "A small medical clinic uses an application that transfers patient records over …" at bounding box center [784, 158] width 537 height 81
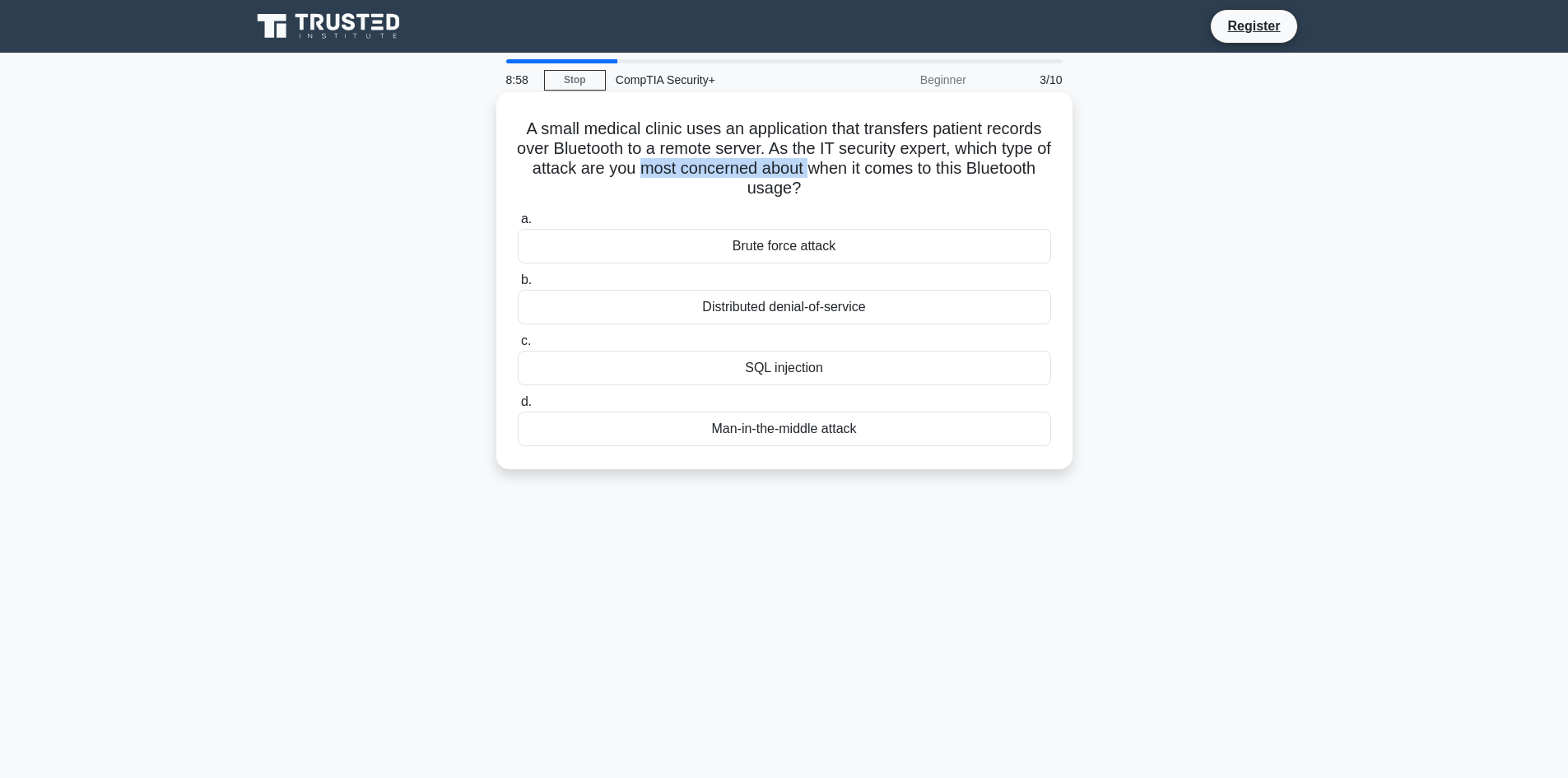
click at [858, 167] on h5 "A small medical clinic uses an application that transfers patient records over …" at bounding box center [784, 158] width 537 height 81
click at [821, 426] on div "Man-in-the-middle attack" at bounding box center [784, 429] width 533 height 34
click at [518, 408] on input "d. Man-in-the-middle attack" at bounding box center [518, 401] width 0 height 10
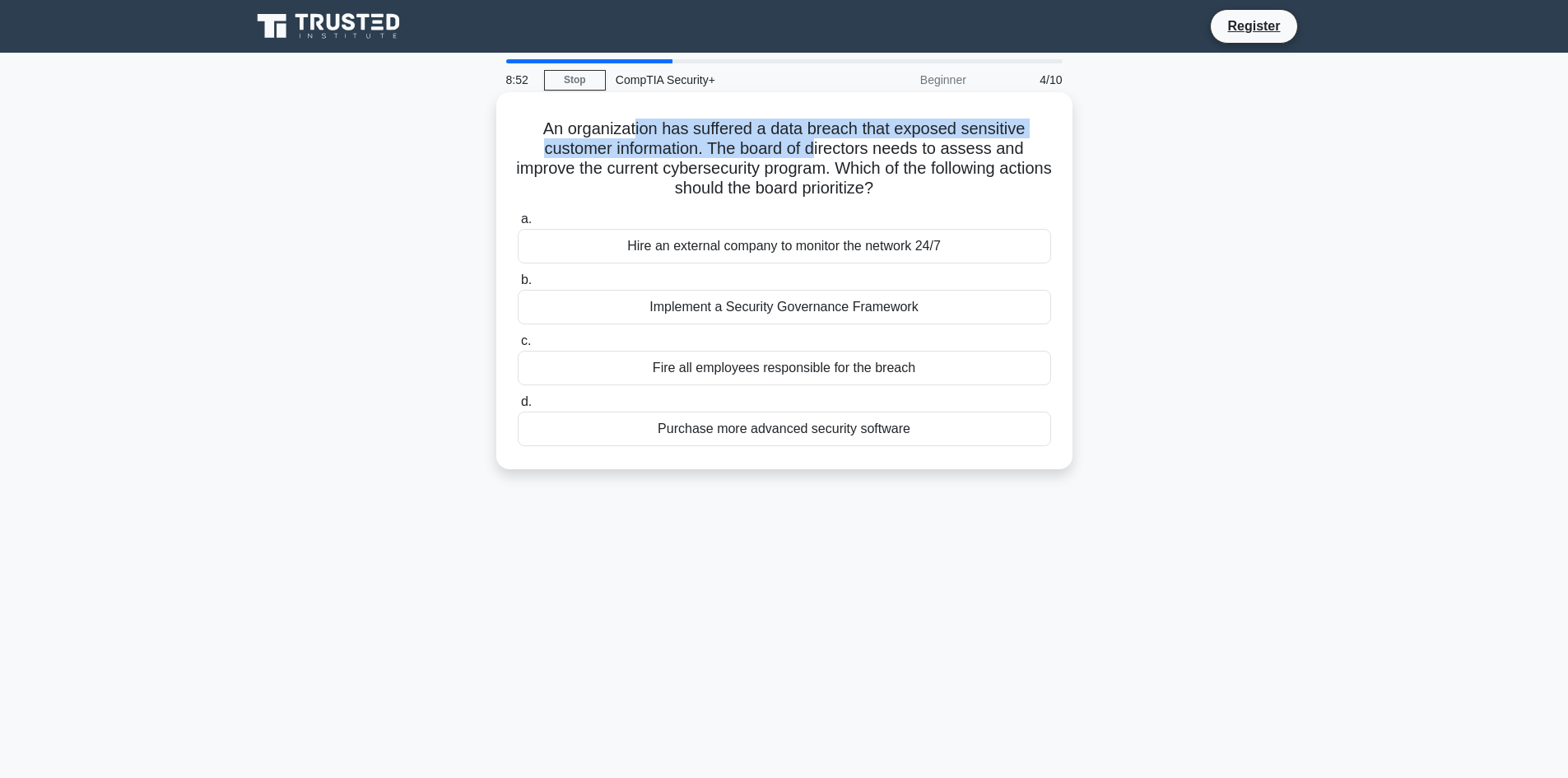
drag, startPoint x: 632, startPoint y: 121, endPoint x: 817, endPoint y: 156, distance: 188.3
click at [817, 156] on h5 "An organization has suffered a data breach that exposed sensitive customer info…" at bounding box center [784, 158] width 537 height 81
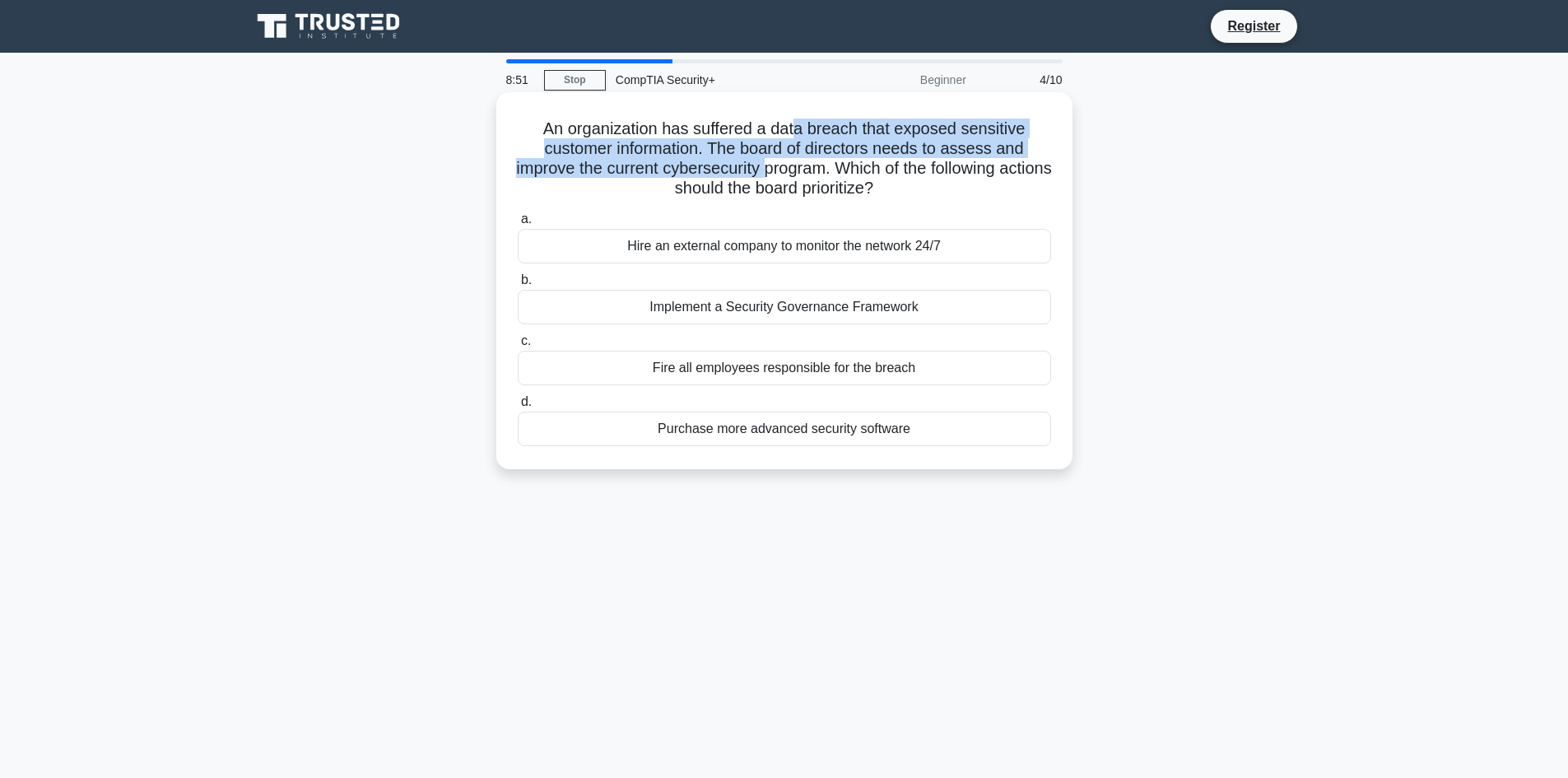
drag, startPoint x: 796, startPoint y: 146, endPoint x: 794, endPoint y: 169, distance: 23.1
click at [794, 169] on h5 "An organization has suffered a data breach that exposed sensitive customer info…" at bounding box center [784, 158] width 537 height 81
click at [747, 165] on h5 "An organization has suffered a data breach that exposed sensitive customer info…" at bounding box center [784, 158] width 537 height 81
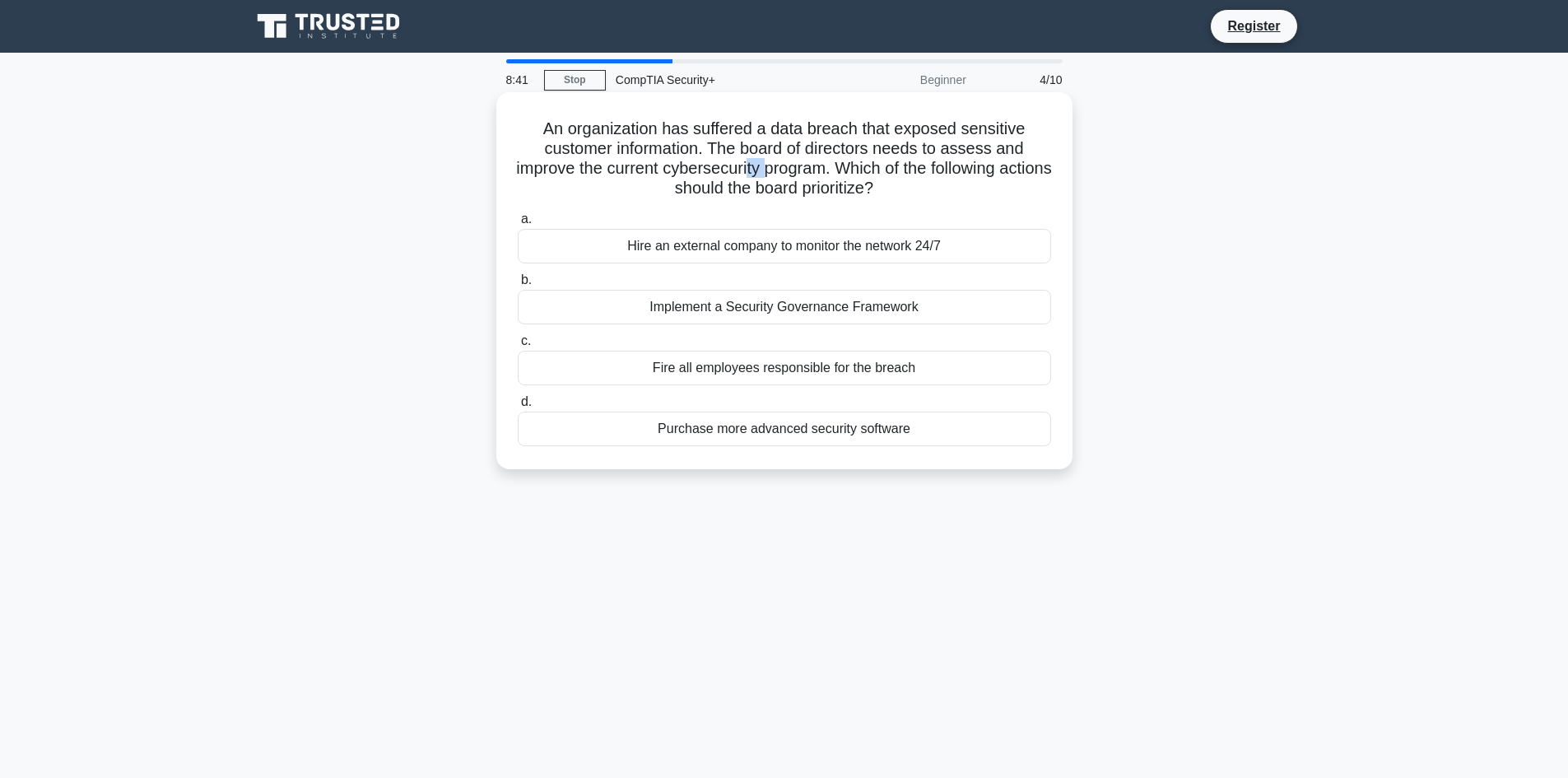
drag, startPoint x: 787, startPoint y: 173, endPoint x: 799, endPoint y: 177, distance: 12.6
click at [793, 176] on h5 "An organization has suffered a data breach that exposed sensitive customer info…" at bounding box center [784, 158] width 537 height 81
click at [799, 177] on h5 "An organization has suffered a data breach that exposed sensitive customer info…" at bounding box center [784, 158] width 537 height 81
drag, startPoint x: 630, startPoint y: 171, endPoint x: 728, endPoint y: 177, distance: 98.2
click at [728, 177] on h5 "An organization has suffered a data breach that exposed sensitive customer info…" at bounding box center [784, 158] width 537 height 81
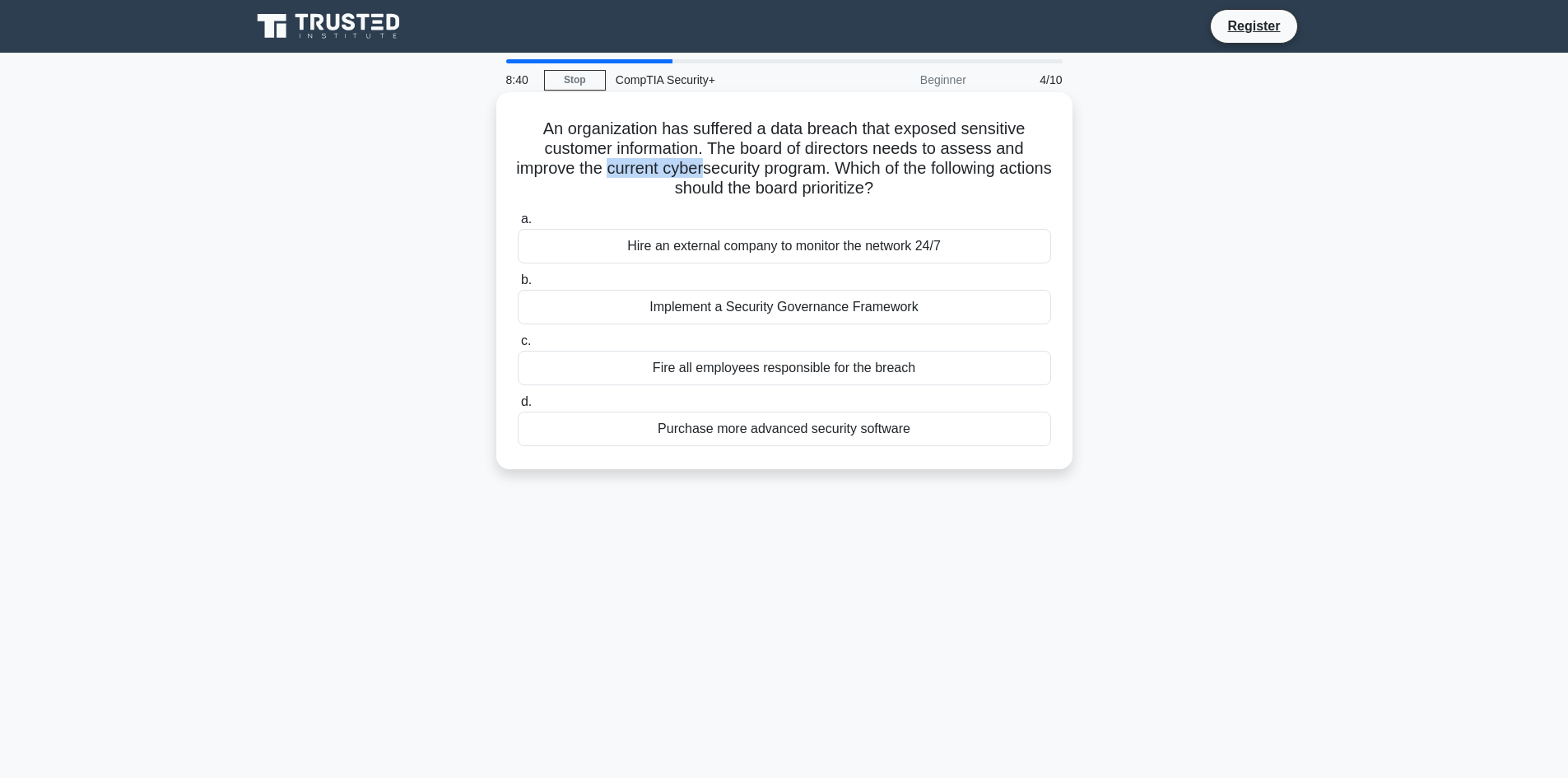
click at [728, 177] on h5 "An organization has suffered a data breach that exposed sensitive customer info…" at bounding box center [784, 158] width 537 height 81
drag, startPoint x: 731, startPoint y: 165, endPoint x: 777, endPoint y: 191, distance: 52.8
click at [777, 191] on h5 "An organization has suffered a data breach that exposed sensitive customer info…" at bounding box center [784, 158] width 537 height 81
click at [779, 191] on h5 "An organization has suffered a data breach that exposed sensitive customer info…" at bounding box center [784, 158] width 537 height 81
drag, startPoint x: 808, startPoint y: 171, endPoint x: 809, endPoint y: 187, distance: 16.0
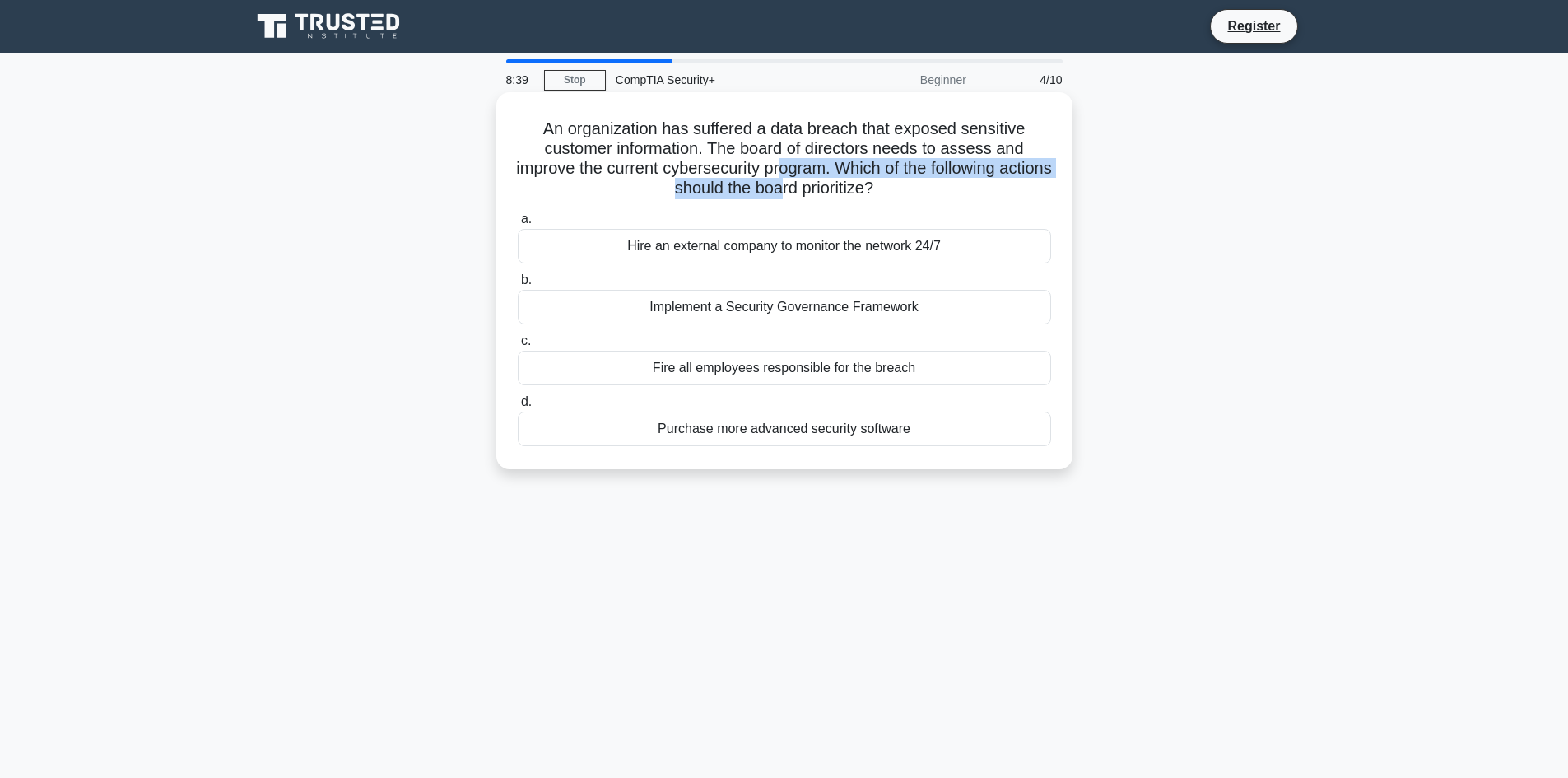
click at [809, 187] on h5 "An organization has suffered a data breach that exposed sensitive customer info…" at bounding box center [784, 158] width 537 height 81
drag, startPoint x: 870, startPoint y: 157, endPoint x: 882, endPoint y: 187, distance: 32.3
click at [882, 187] on h5 "An organization has suffered a data breach that exposed sensitive customer info…" at bounding box center [784, 158] width 537 height 81
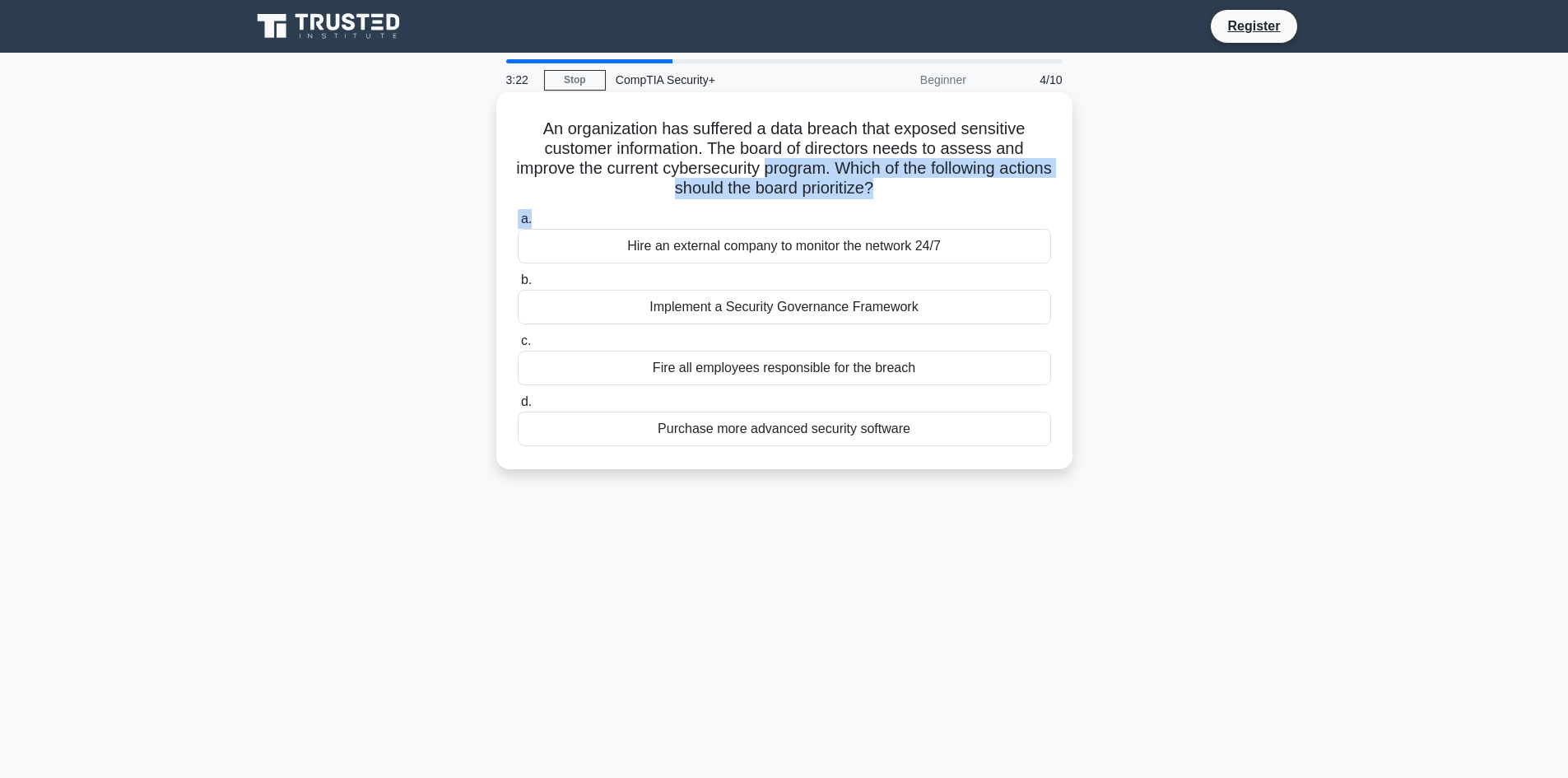
drag, startPoint x: 803, startPoint y: 179, endPoint x: 876, endPoint y: 205, distance: 77.5
click at [876, 205] on div "An organization has suffered a data breach that exposed sensitive customer info…" at bounding box center [784, 281] width 563 height 364
drag, startPoint x: 869, startPoint y: 193, endPoint x: 913, endPoint y: 206, distance: 45.9
click at [913, 206] on div "An organization has suffered a data breach that exposed sensitive customer info…" at bounding box center [784, 281] width 563 height 364
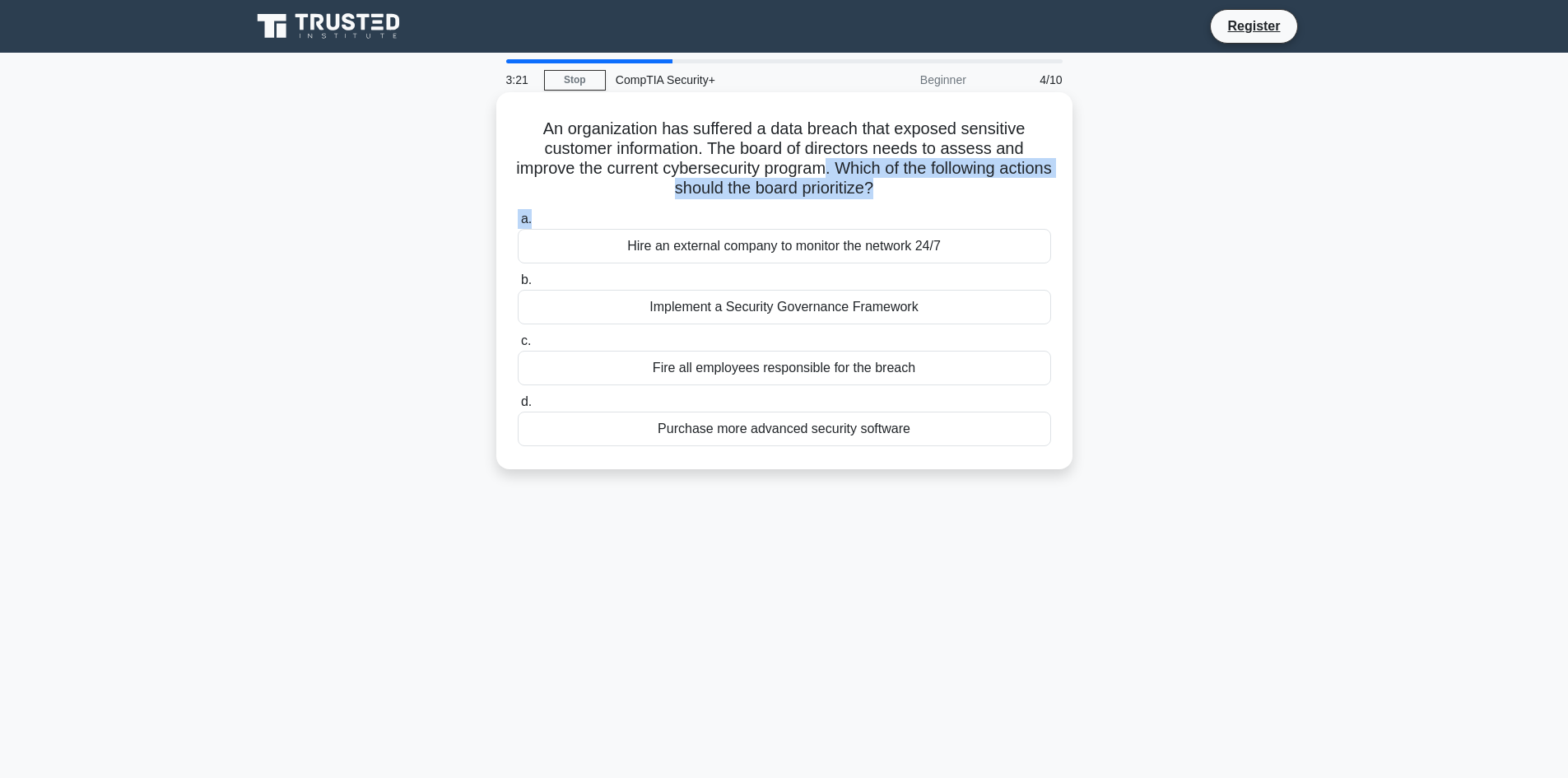
click at [913, 205] on div "An organization has suffered a data breach that exposed sensitive customer info…" at bounding box center [784, 281] width 563 height 364
click at [818, 315] on div "Implement a Security Governance Framework" at bounding box center [784, 306] width 533 height 34
click at [518, 286] on input "b. Implement a Security Governance Framework" at bounding box center [518, 280] width 0 height 10
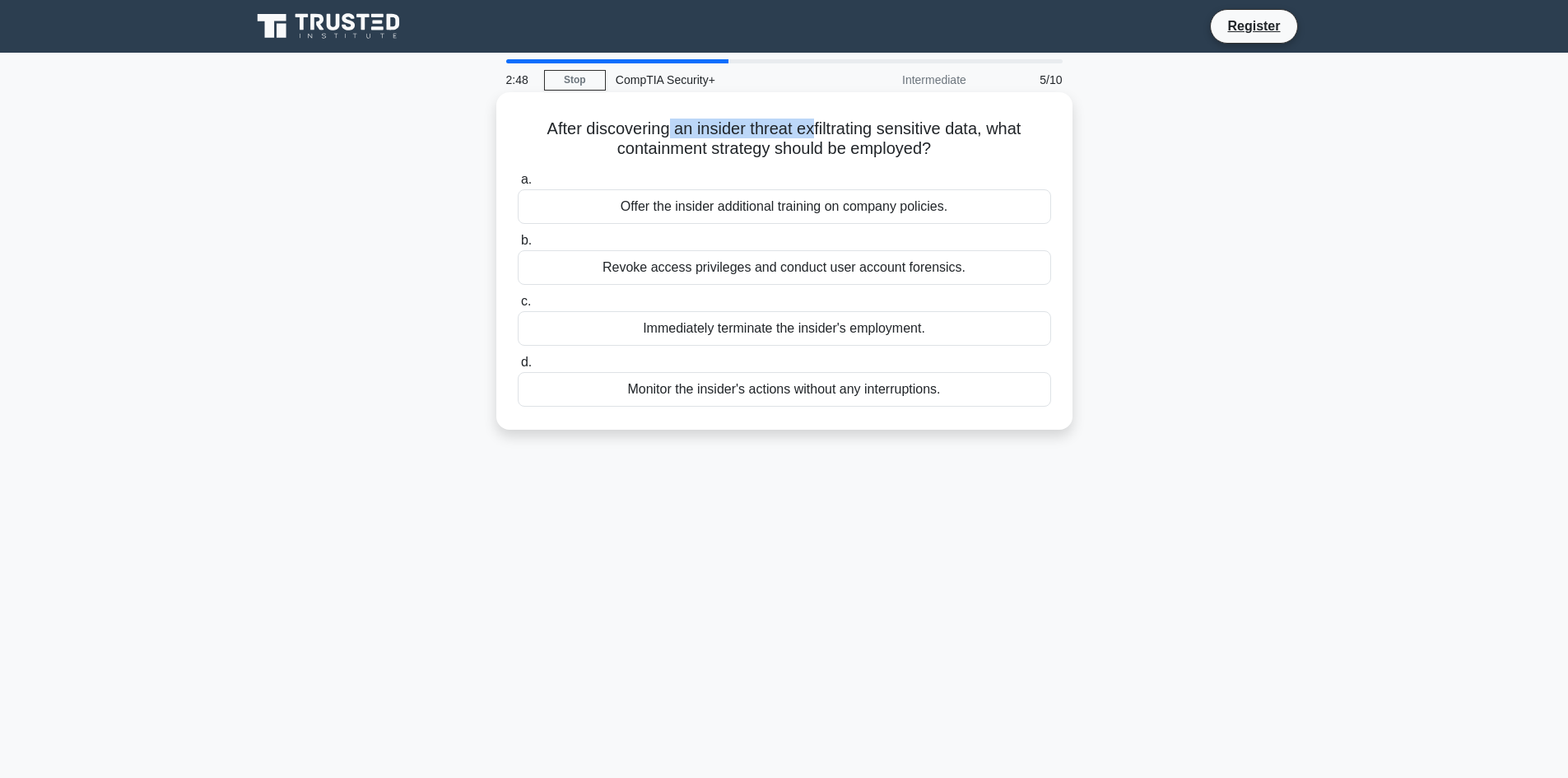
drag, startPoint x: 812, startPoint y: 137, endPoint x: 854, endPoint y: 142, distance: 42.3
click at [847, 141] on h5 "After discovering an insider threat exfiltrating sensitive data, what containme…" at bounding box center [784, 139] width 537 height 41
click at [854, 143] on h5 "After discovering an insider threat exfiltrating sensitive data, what containme…" at bounding box center [784, 139] width 537 height 41
drag, startPoint x: 762, startPoint y: 130, endPoint x: 880, endPoint y: 135, distance: 118.1
click at [880, 135] on h5 "After discovering an insider threat exfiltrating sensitive data, what containme…" at bounding box center [784, 139] width 537 height 41
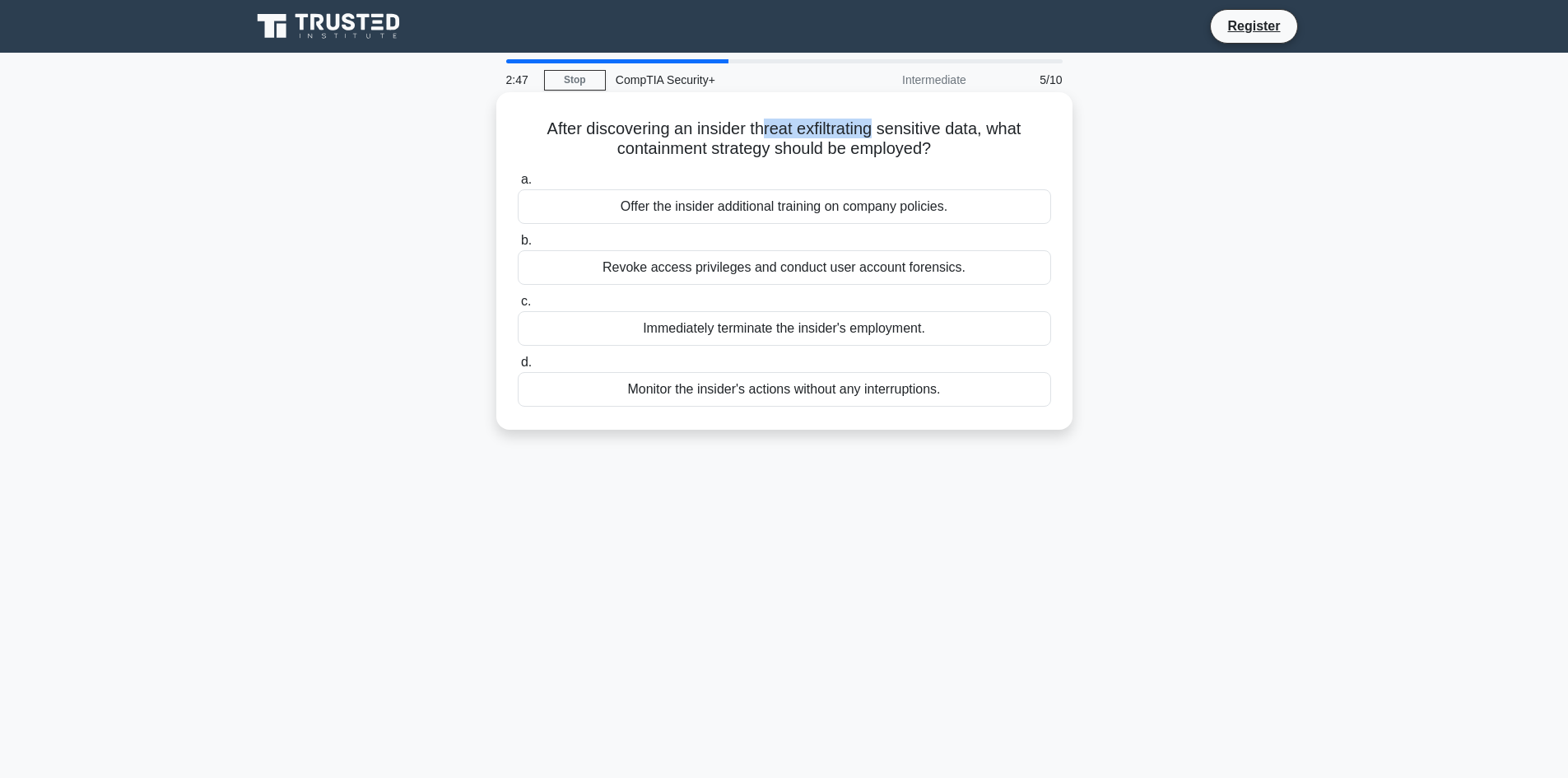
click at [880, 135] on h5 "After discovering an insider threat exfiltrating sensitive data, what containme…" at bounding box center [784, 139] width 537 height 41
drag, startPoint x: 879, startPoint y: 144, endPoint x: 886, endPoint y: 161, distance: 18.4
click at [886, 161] on div "After discovering an insider threat exfiltrating sensitive data, what containme…" at bounding box center [784, 261] width 563 height 324
click at [890, 153] on h5 "After discovering an insider threat exfiltrating sensitive data, what containme…" at bounding box center [784, 139] width 537 height 41
click at [892, 152] on h5 "After discovering an insider threat exfiltrating sensitive data, what containme…" at bounding box center [784, 139] width 537 height 41
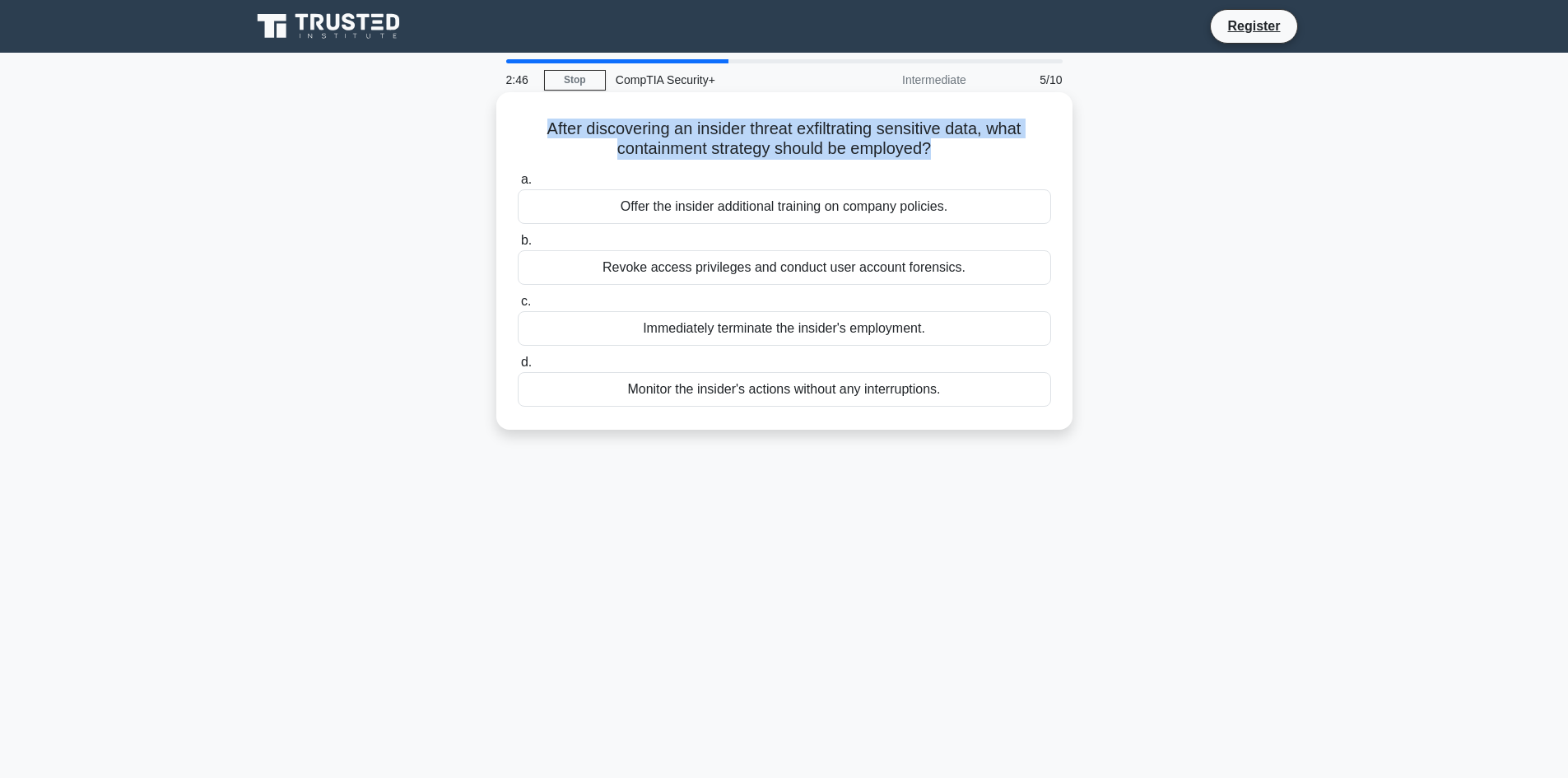
click at [892, 152] on h5 "After discovering an insider threat exfiltrating sensitive data, what containme…" at bounding box center [784, 139] width 537 height 41
click at [889, 159] on h5 "After discovering an insider threat exfiltrating sensitive data, what containme…" at bounding box center [784, 139] width 537 height 41
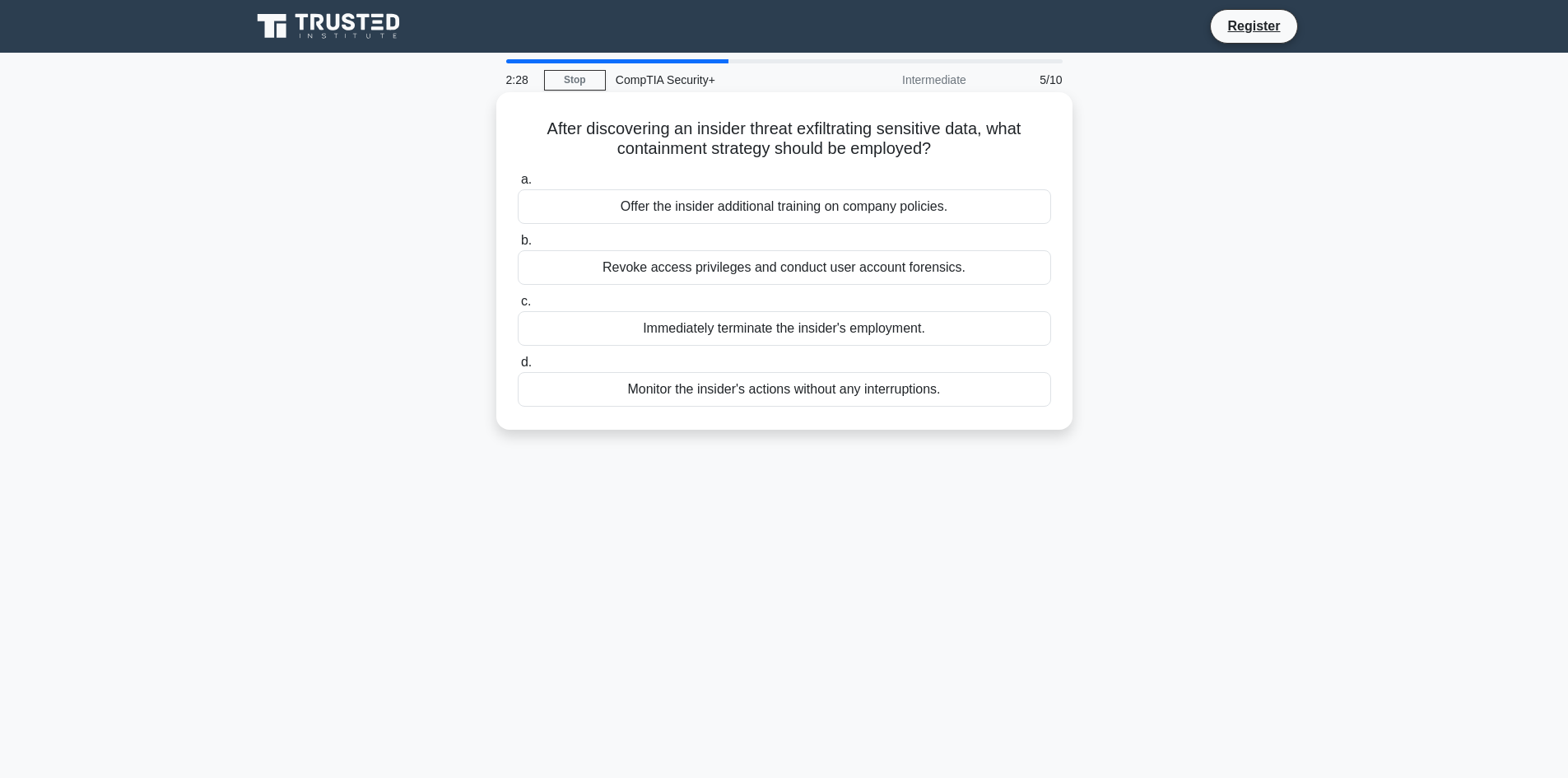
click at [766, 398] on div "Monitor the insider's actions without any interruptions." at bounding box center [784, 389] width 533 height 34
click at [518, 368] on input "d. Monitor the insider's actions without any interruptions." at bounding box center [518, 362] width 0 height 10
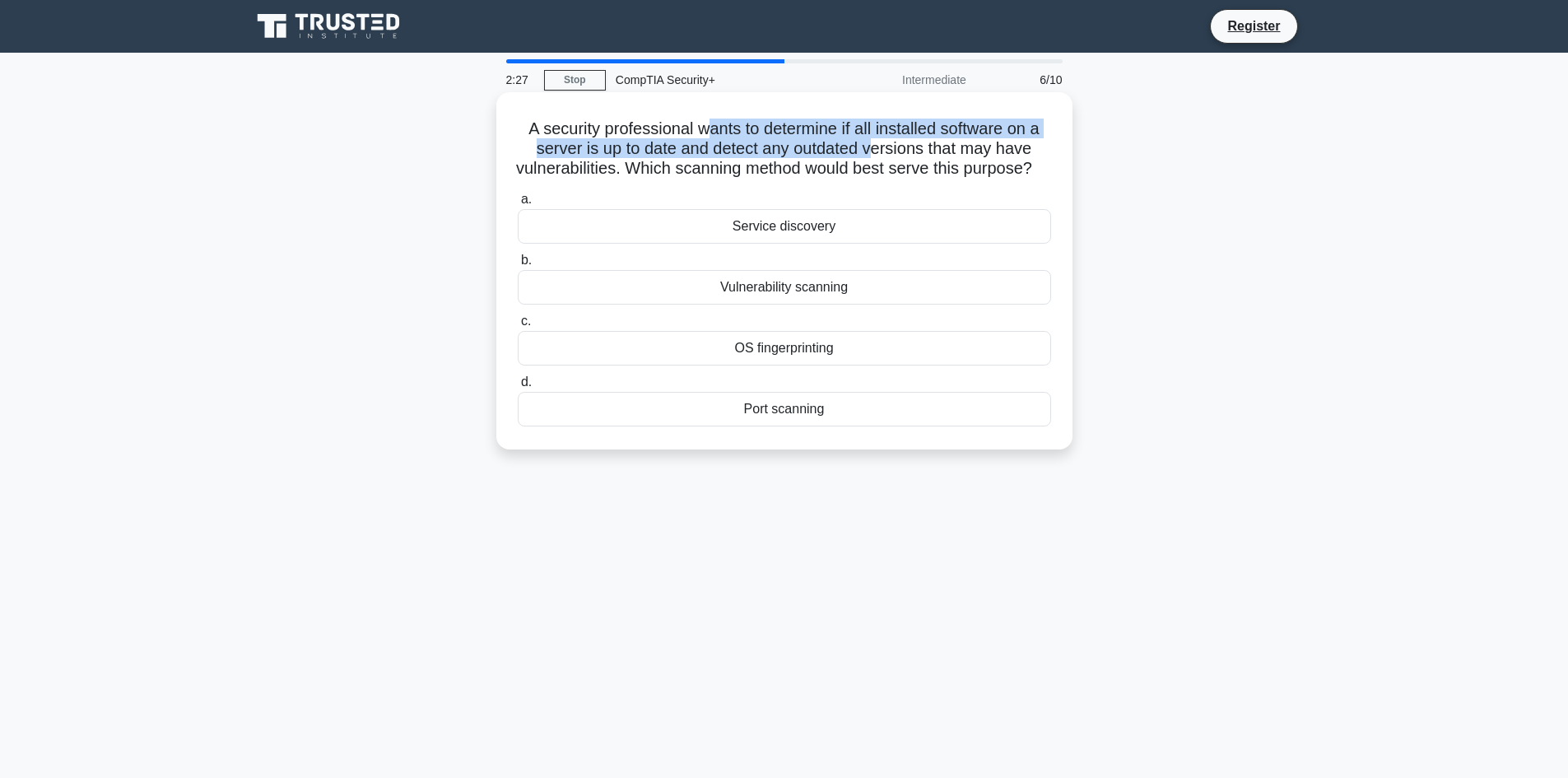
drag, startPoint x: 824, startPoint y: 151, endPoint x: 873, endPoint y: 156, distance: 49.3
click at [873, 156] on h5 "A security professional wants to determine if all installed software on a serve…" at bounding box center [784, 149] width 537 height 61
drag, startPoint x: 637, startPoint y: 124, endPoint x: 700, endPoint y: 158, distance: 71.6
click at [700, 158] on h5 "A security professional wants to determine if all installed software on a serve…" at bounding box center [784, 149] width 537 height 61
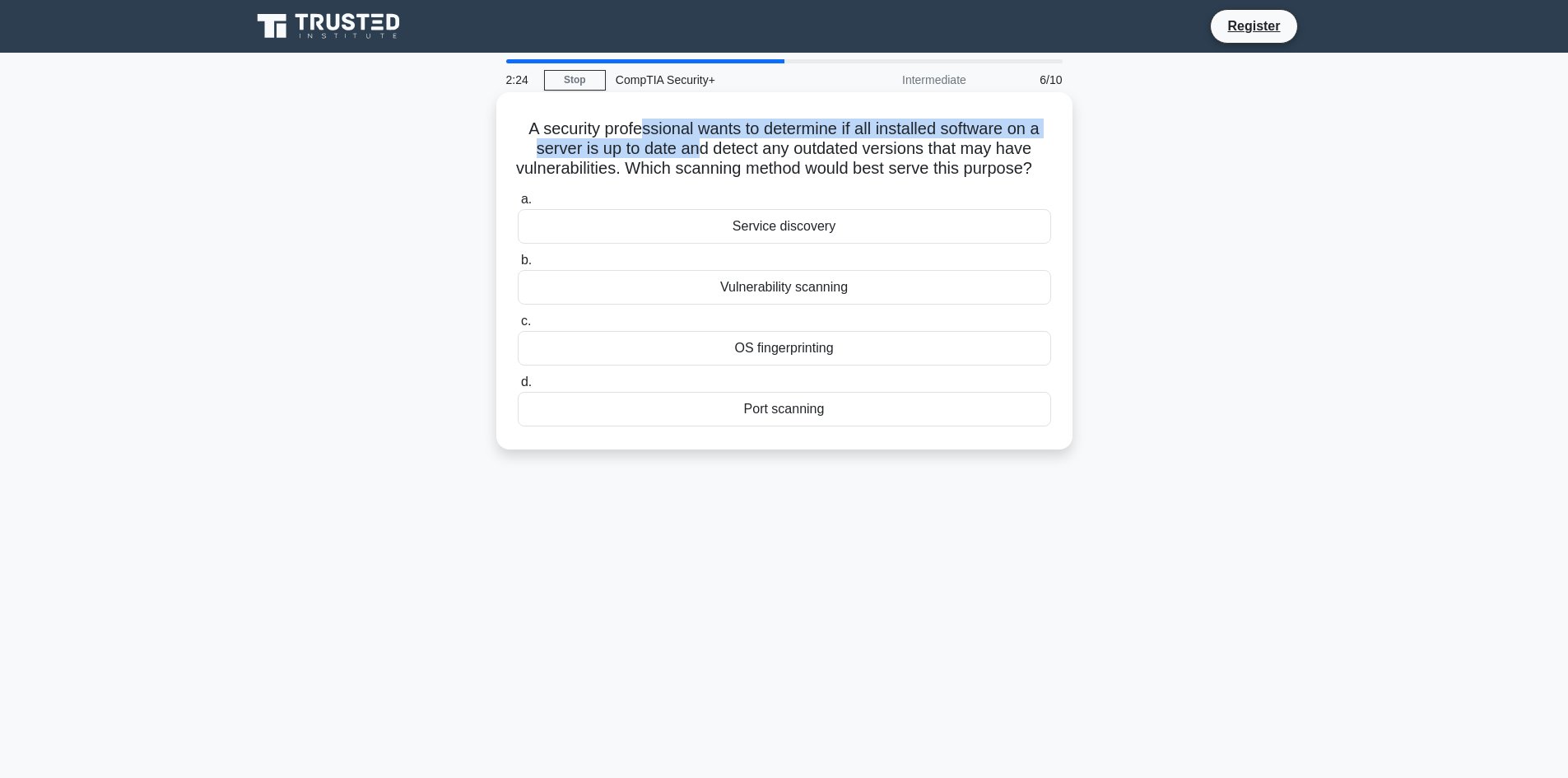
click at [700, 158] on h5 "A security professional wants to determine if all installed software on a serve…" at bounding box center [784, 149] width 537 height 61
drag, startPoint x: 714, startPoint y: 129, endPoint x: 714, endPoint y: 158, distance: 29.0
click at [714, 158] on h5 "A security professional wants to determine if all installed software on a serve…" at bounding box center [784, 149] width 537 height 61
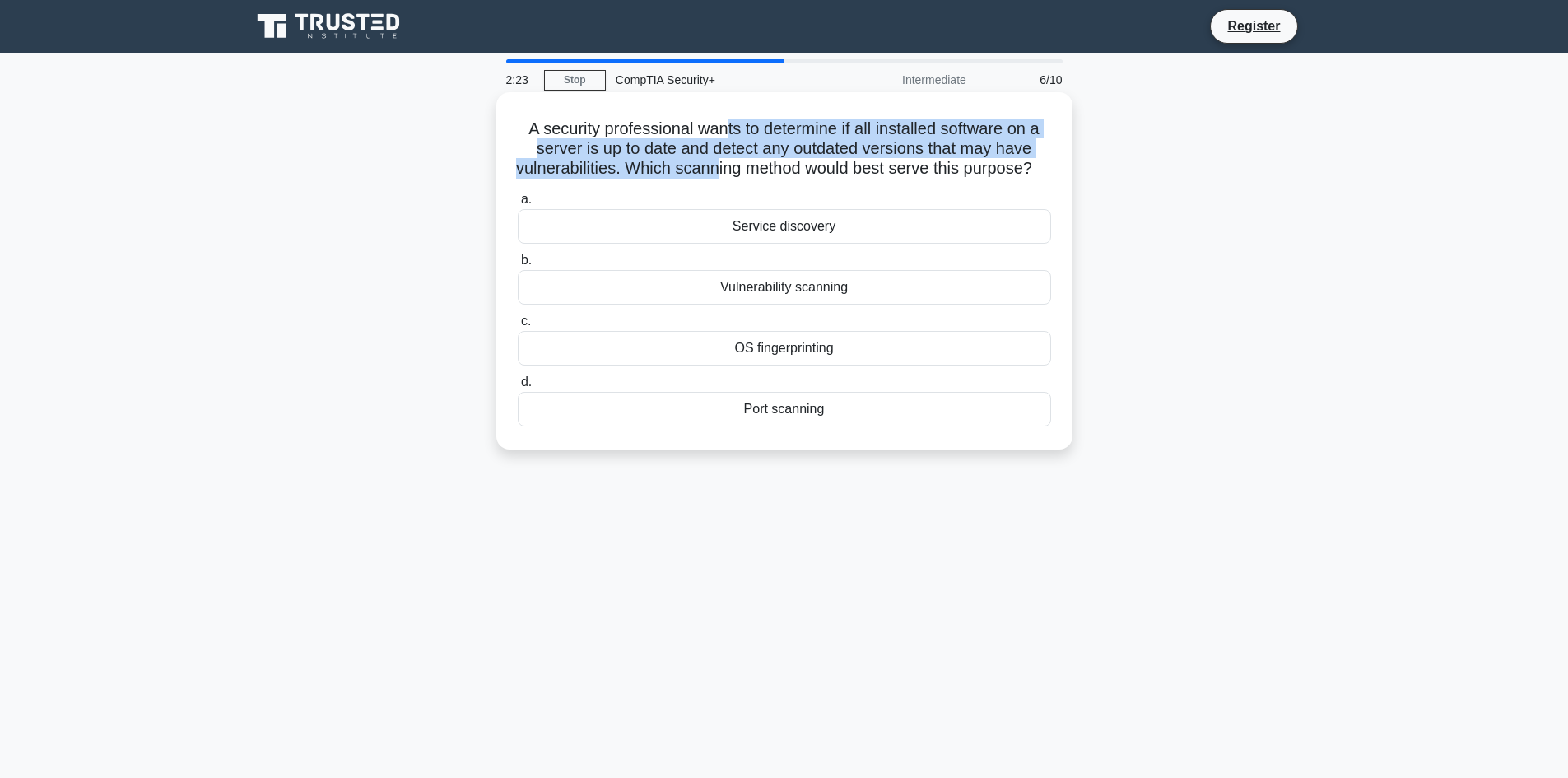
drag, startPoint x: 725, startPoint y: 136, endPoint x: 725, endPoint y: 165, distance: 29.0
click at [725, 165] on h5 "A security professional wants to determine if all installed software on a serve…" at bounding box center [784, 149] width 537 height 61
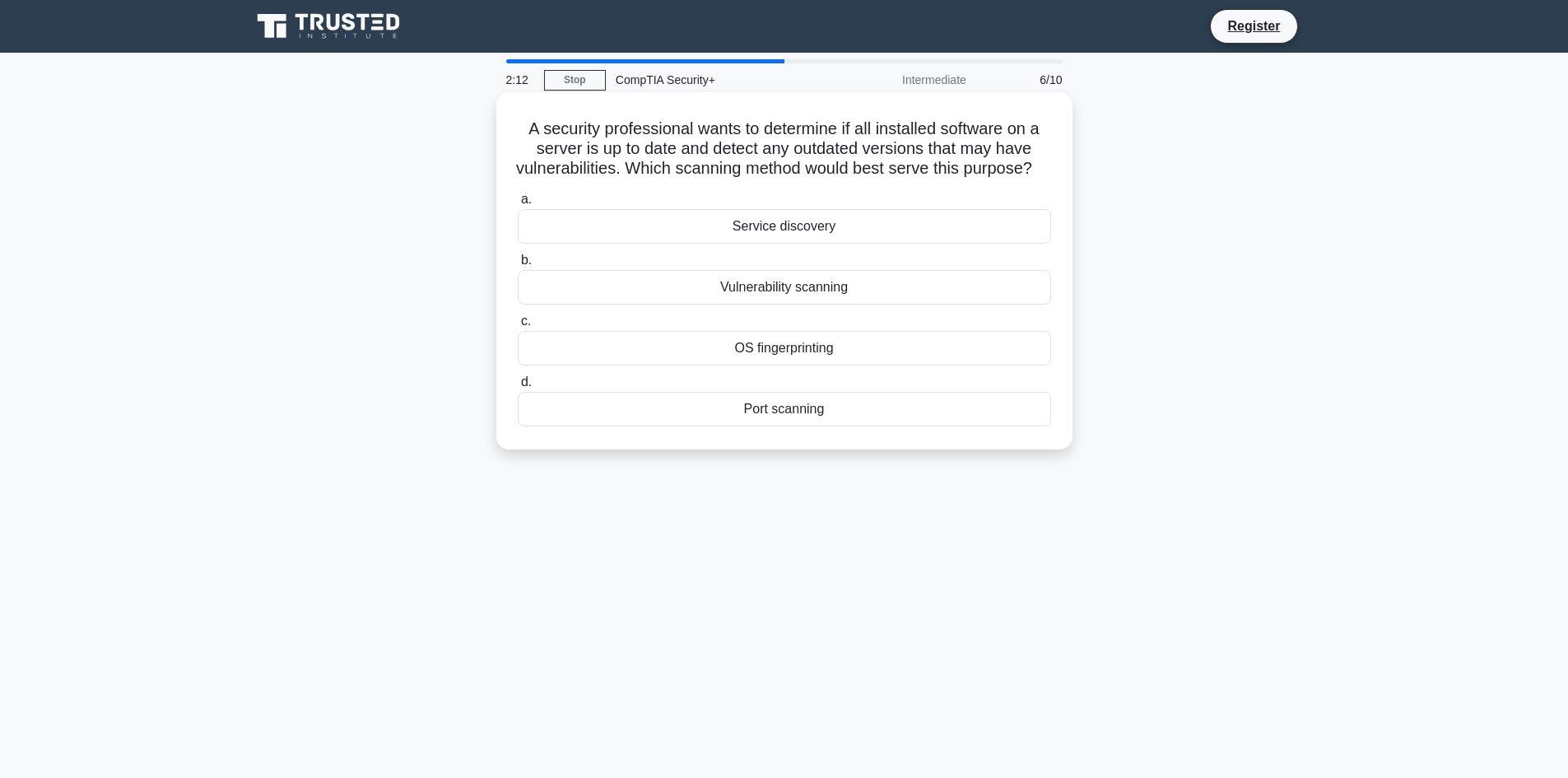
click at [837, 244] on div "Service discovery" at bounding box center [784, 226] width 533 height 34
click at [518, 205] on input "a. Service discovery" at bounding box center [518, 199] width 0 height 10
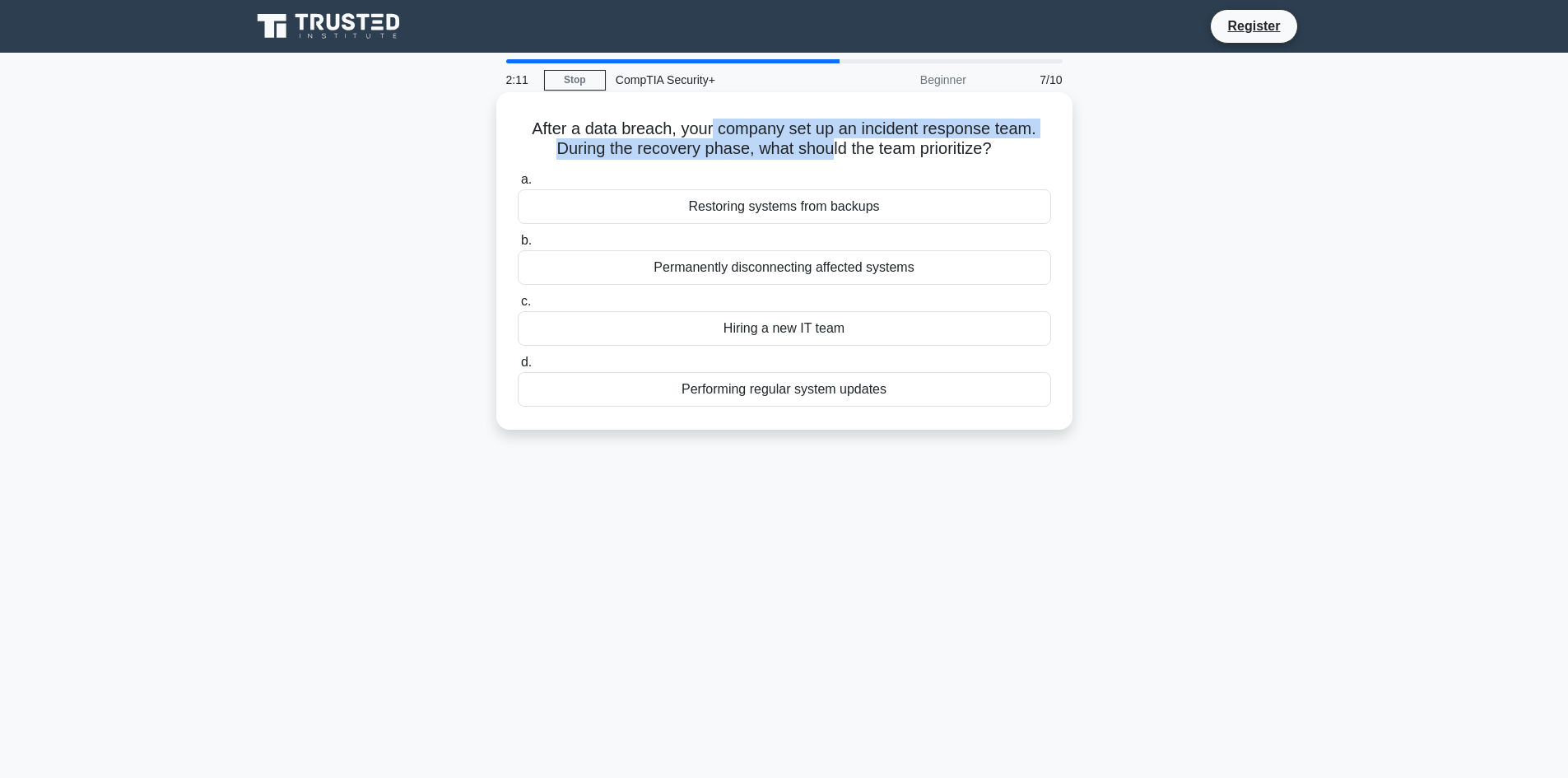
drag, startPoint x: 713, startPoint y: 134, endPoint x: 829, endPoint y: 144, distance: 116.4
click at [829, 144] on h5 "After a data breach, your company set up an incident response team. During the …" at bounding box center [784, 139] width 537 height 41
drag, startPoint x: 818, startPoint y: 131, endPoint x: 1014, endPoint y: 159, distance: 198.0
click at [1014, 159] on h5 "After a data breach, your company set up an incident response team. During the …" at bounding box center [784, 139] width 537 height 41
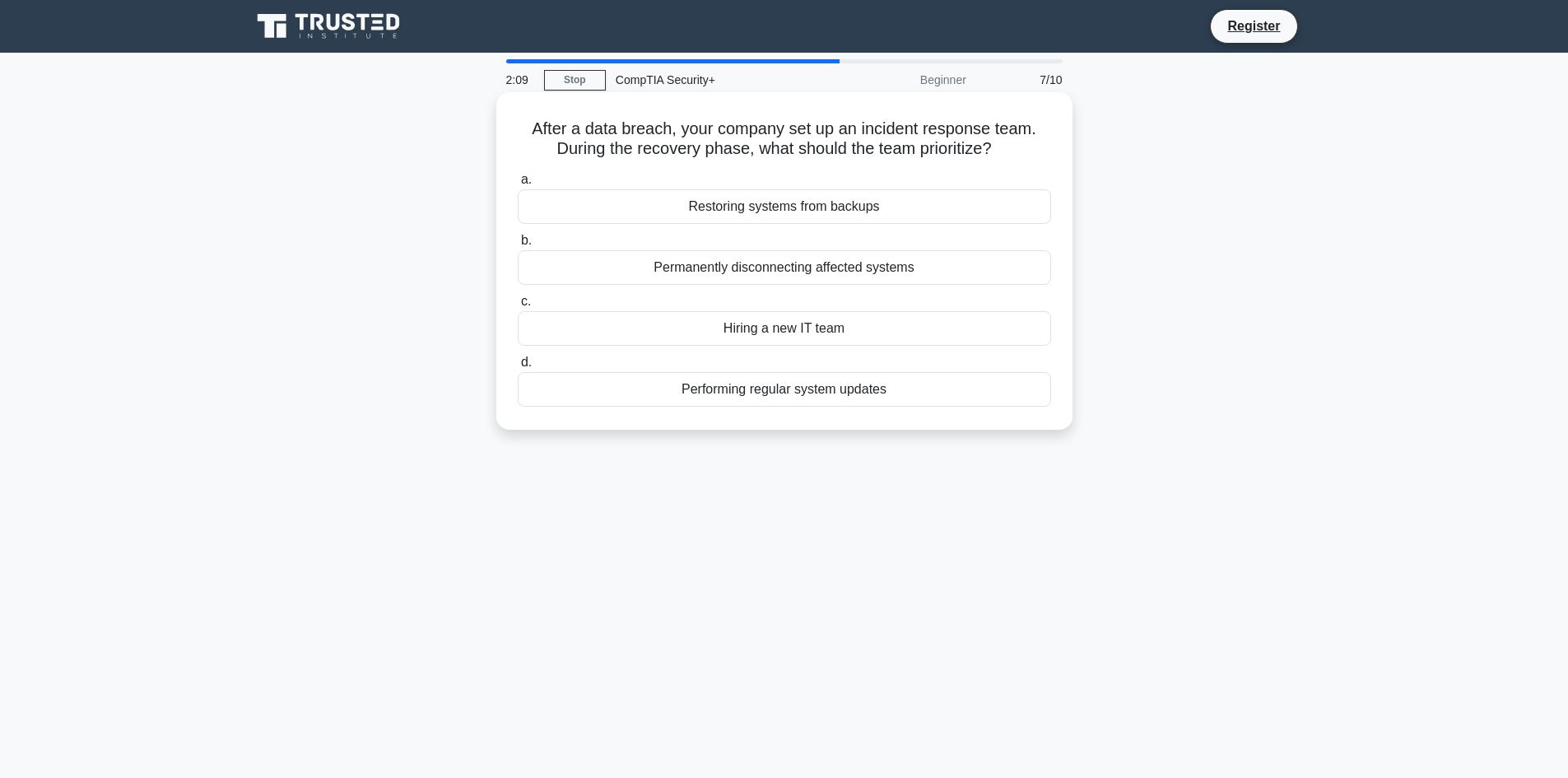
click at [1011, 159] on icon ".spinner_0XTQ{transform-origin:center;animation:spinner_y6GP .75s linear infini…" at bounding box center [1002, 150] width 20 height 20
drag, startPoint x: 846, startPoint y: 146, endPoint x: 744, endPoint y: 138, distance: 102.3
click at [744, 138] on h5 "After a data breach, your company set up an incident response team. During the …" at bounding box center [784, 139] width 537 height 41
drag, startPoint x: 773, startPoint y: 134, endPoint x: 893, endPoint y: 163, distance: 123.5
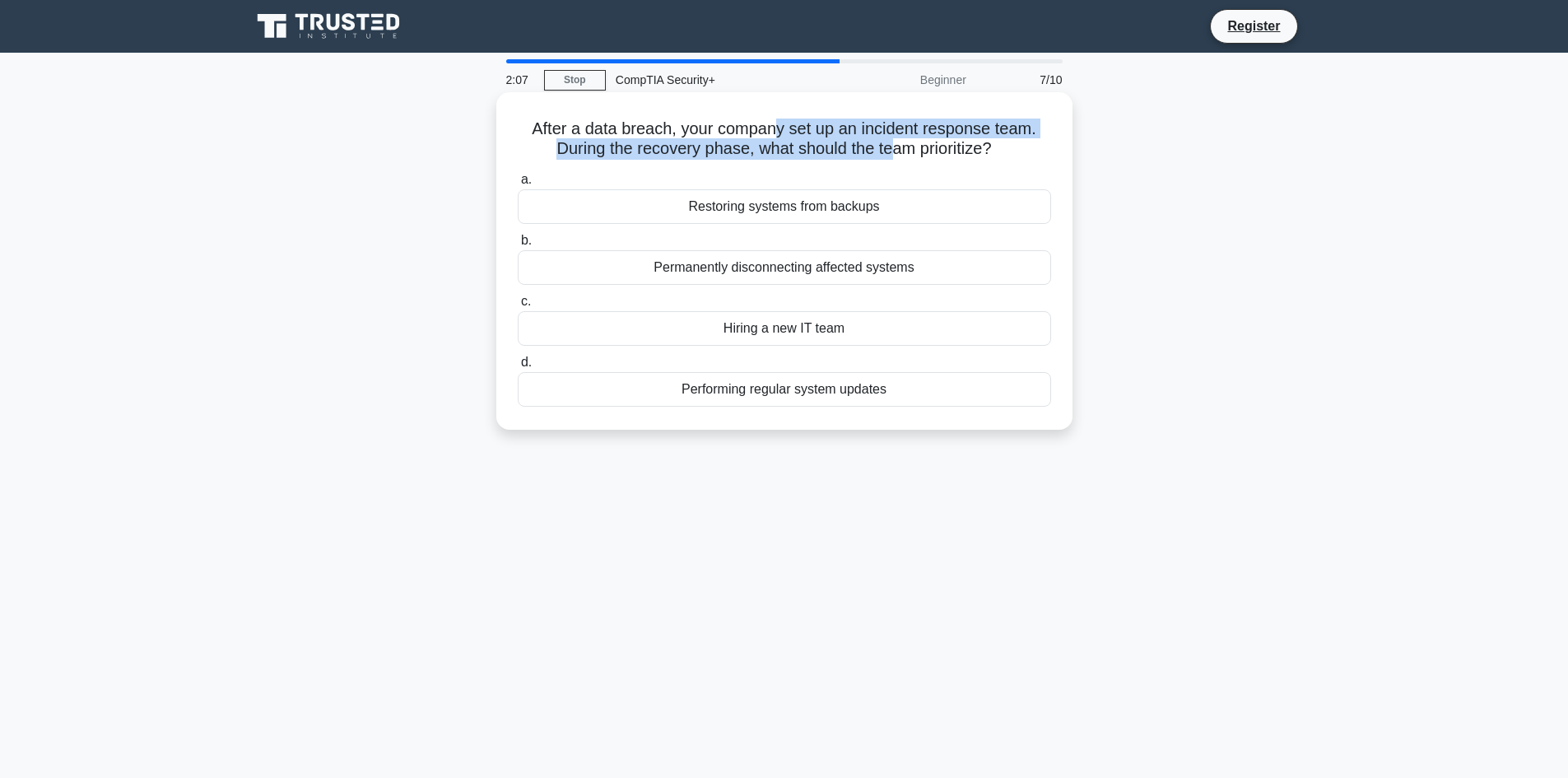
click at [893, 163] on div "After a data breach, your company set up an incident response team. During the …" at bounding box center [784, 261] width 563 height 324
drag, startPoint x: 706, startPoint y: 124, endPoint x: 913, endPoint y: 148, distance: 208.4
click at [913, 148] on h5 "After a data breach, your company set up an incident response team. During the …" at bounding box center [784, 139] width 537 height 41
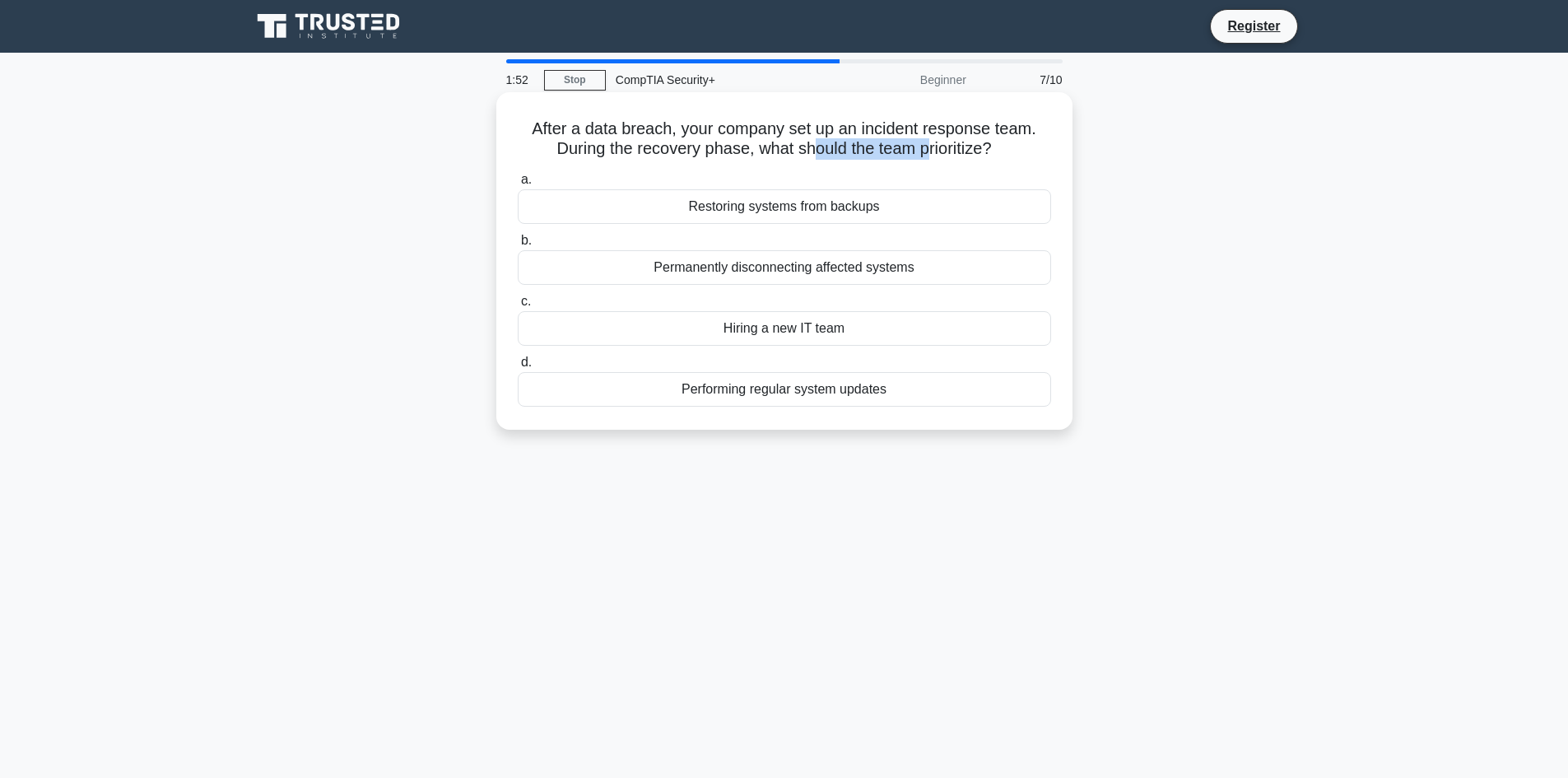
drag, startPoint x: 812, startPoint y: 145, endPoint x: 929, endPoint y: 153, distance: 117.3
click at [929, 153] on h5 "After a data breach, your company set up an incident response team. During the …" at bounding box center [784, 139] width 537 height 41
click at [831, 216] on div "Restoring systems from backups" at bounding box center [784, 207] width 533 height 34
click at [518, 185] on input "a. Restoring systems from backups" at bounding box center [518, 179] width 0 height 10
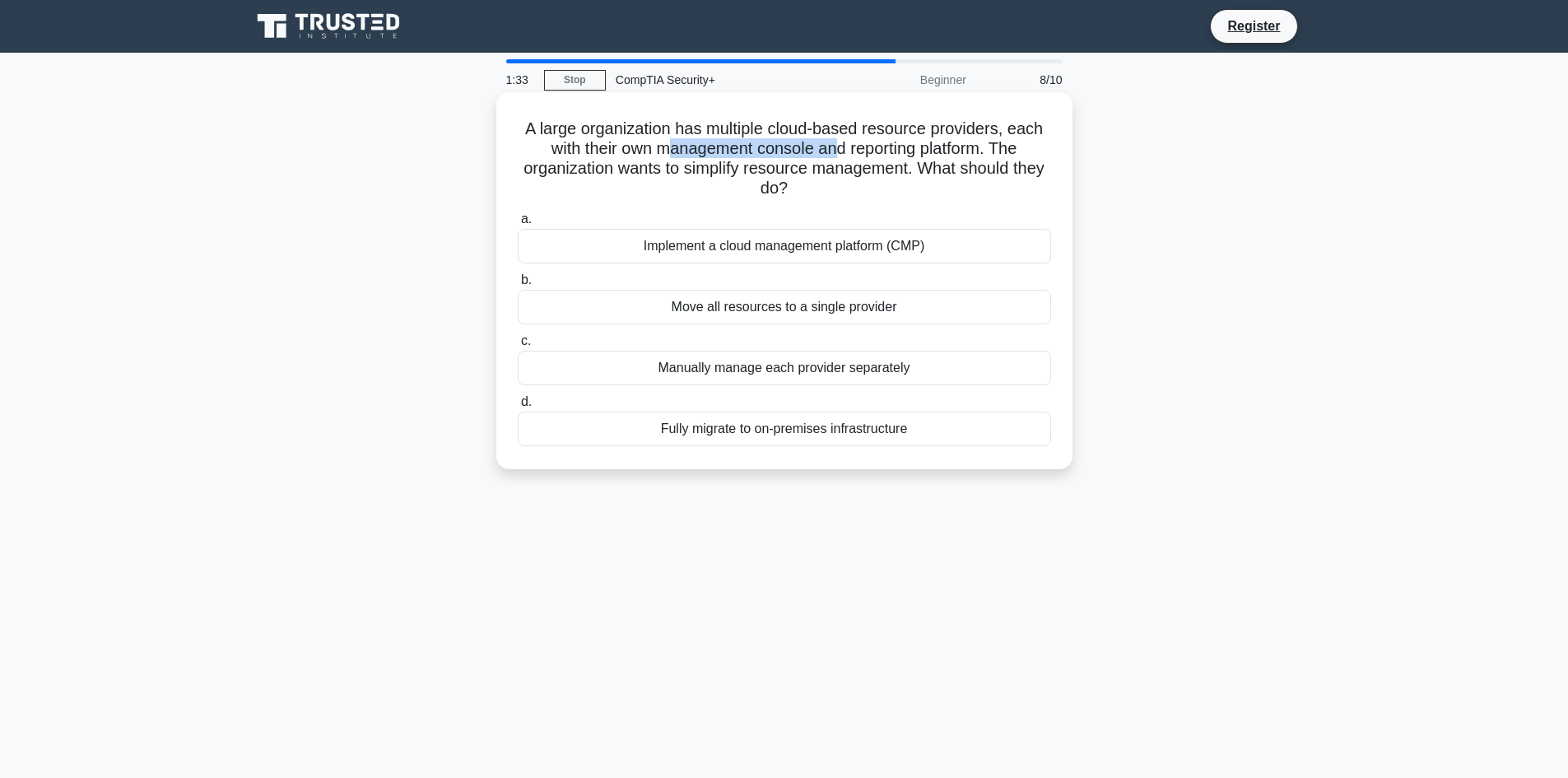
drag, startPoint x: 669, startPoint y: 141, endPoint x: 836, endPoint y: 146, distance: 167.1
click at [836, 146] on h5 "A large organization has multiple cloud-based resource providers, each with the…" at bounding box center [784, 158] width 537 height 81
click at [893, 260] on div "Implement a cloud management platform (CMP)" at bounding box center [784, 246] width 533 height 34
click at [518, 225] on input "a. Implement a cloud management platform (CMP)" at bounding box center [518, 219] width 0 height 10
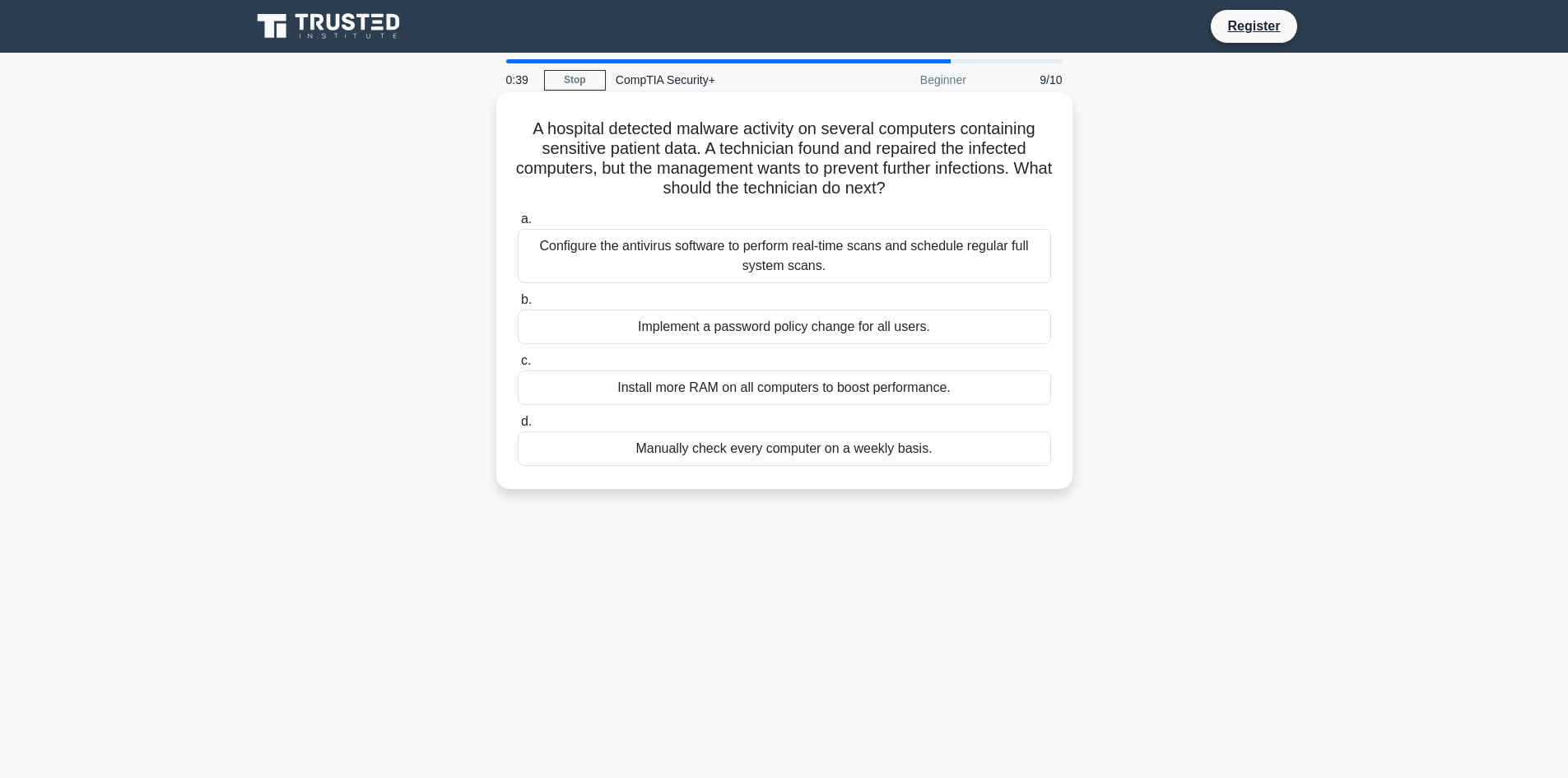
click at [852, 333] on div "Implement a password policy change for all users." at bounding box center [784, 326] width 533 height 34
click at [518, 306] on input "b. Implement a password policy change for all users." at bounding box center [518, 300] width 0 height 10
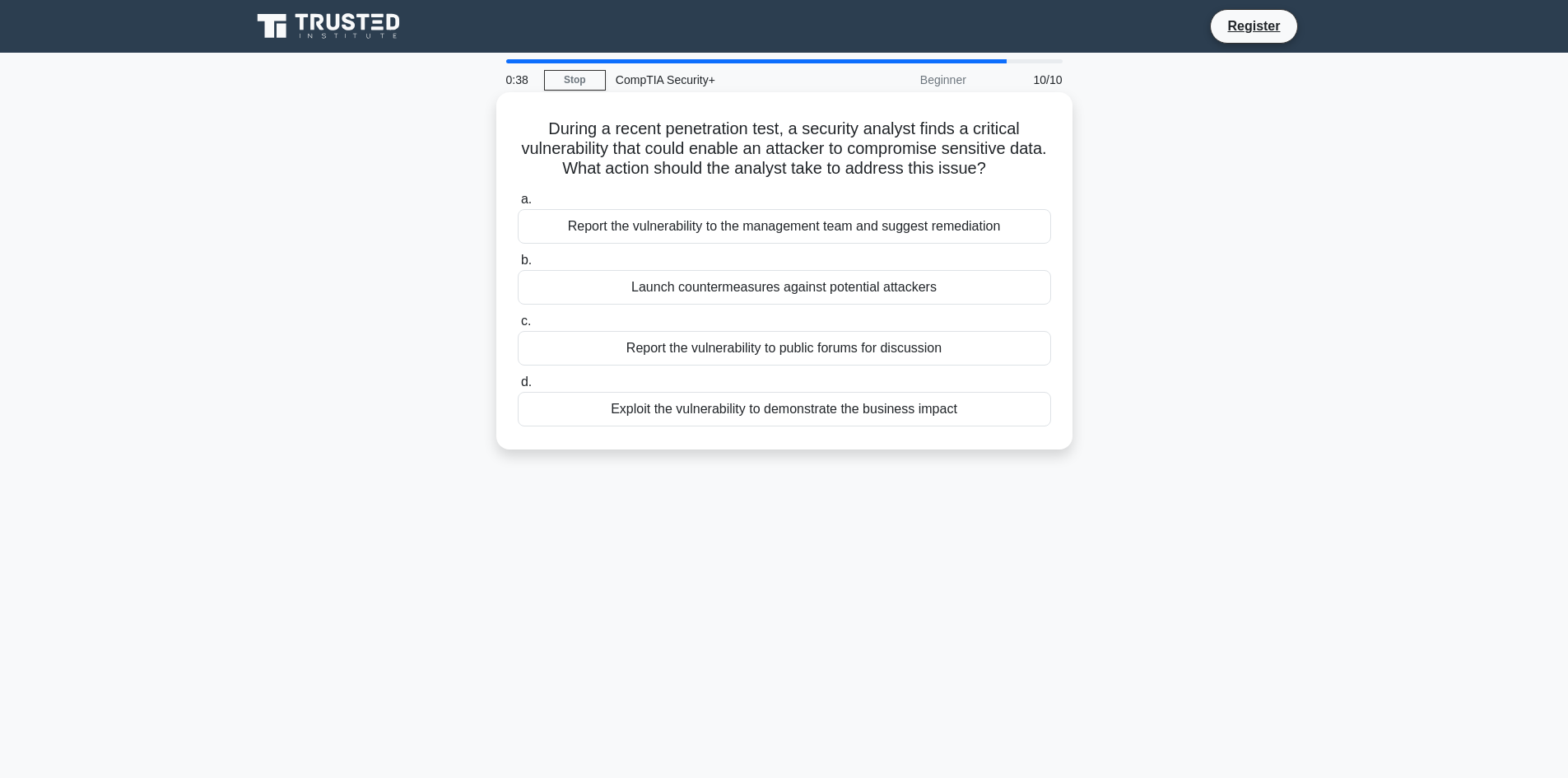
click at [810, 351] on div "Report the vulnerability to public forums for discussion" at bounding box center [784, 348] width 533 height 34
click at [518, 326] on input "c. Report the vulnerability to public forums for discussion" at bounding box center [518, 321] width 0 height 10
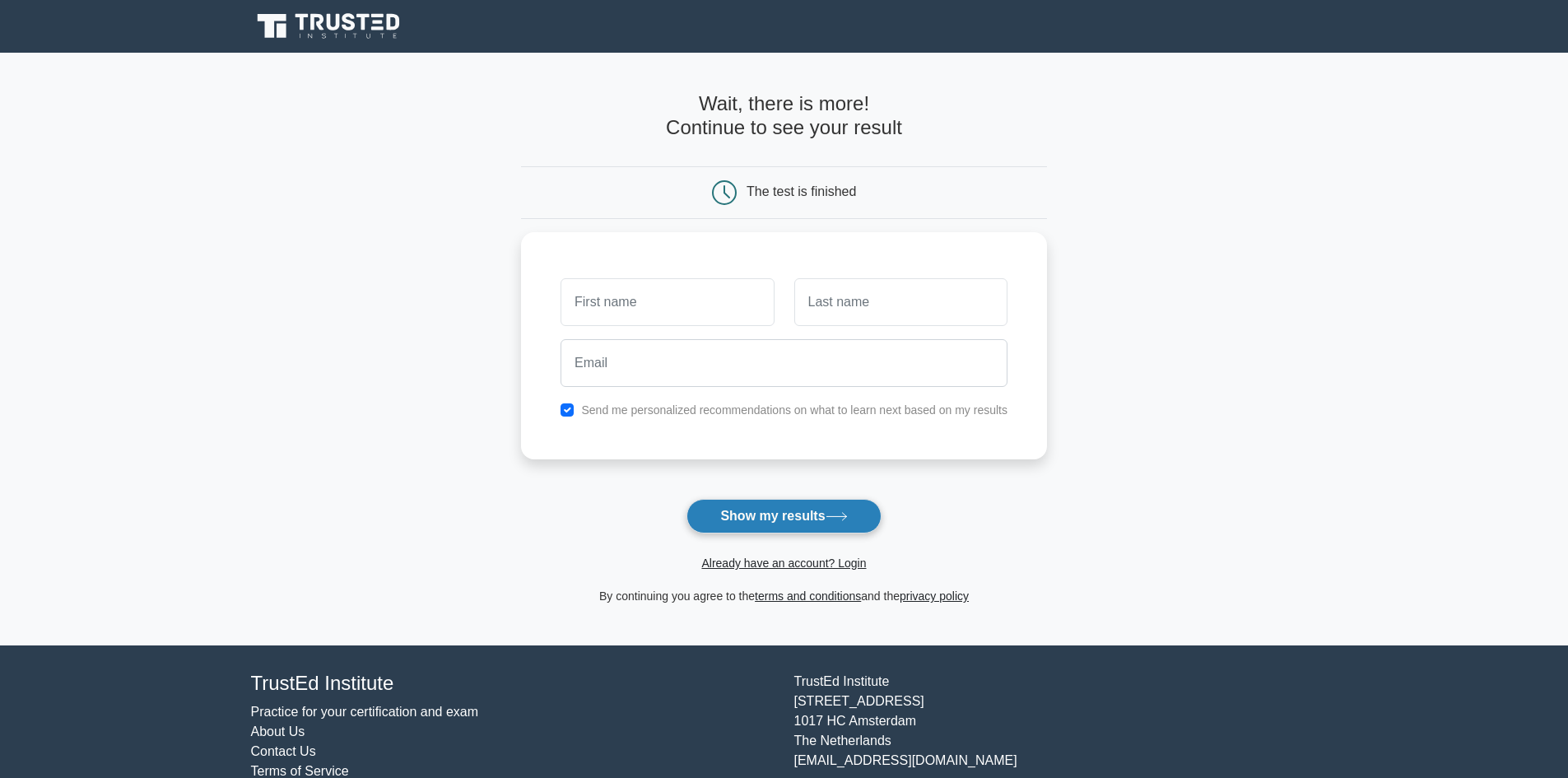
click at [820, 513] on button "Show my results" at bounding box center [784, 516] width 194 height 34
click at [706, 298] on input "text" at bounding box center [667, 298] width 213 height 47
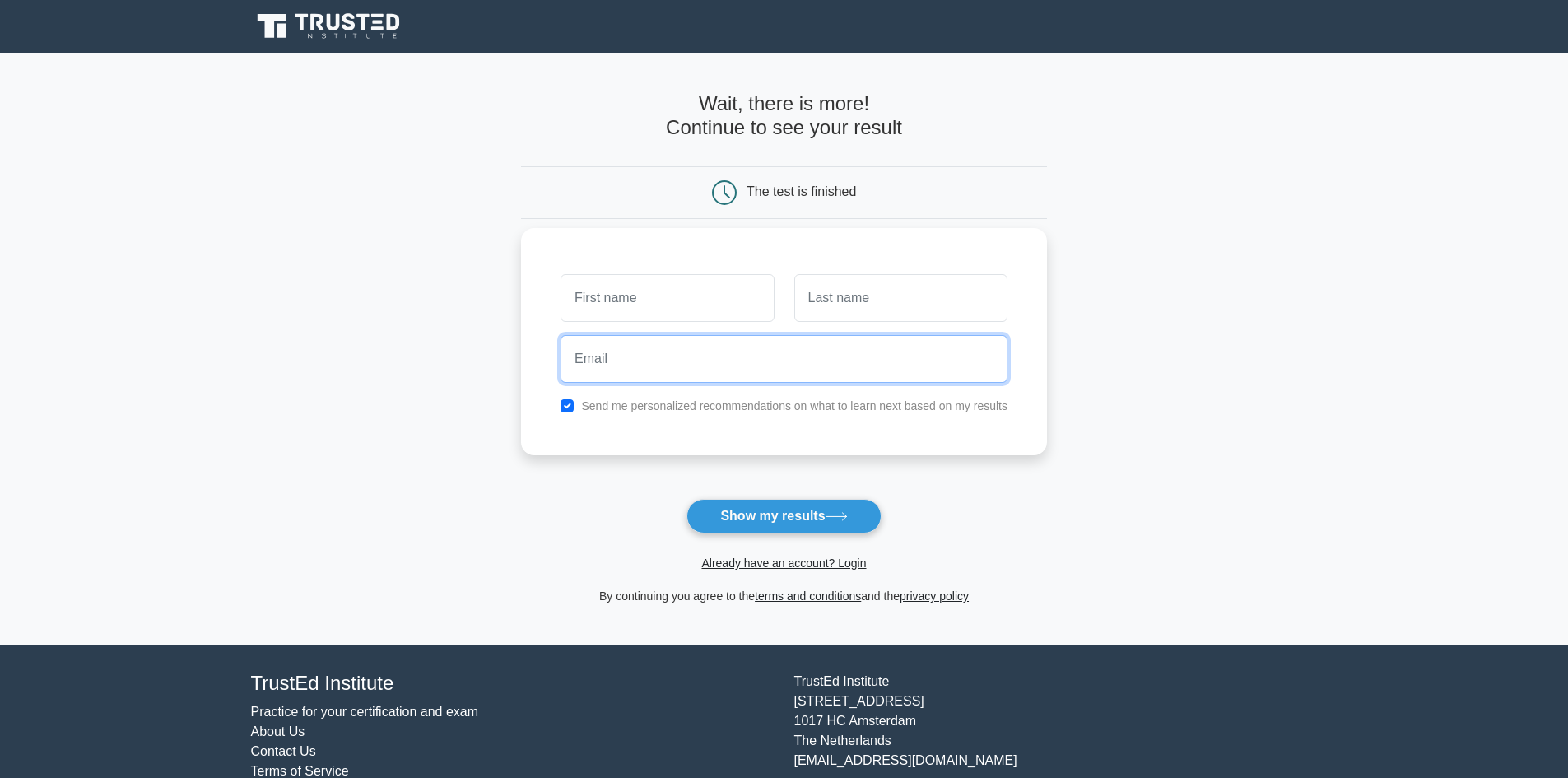
click at [563, 375] on input "email" at bounding box center [784, 359] width 447 height 47
drag, startPoint x: 827, startPoint y: 352, endPoint x: 880, endPoint y: 303, distance: 72.2
click at [827, 352] on input "email" at bounding box center [784, 359] width 447 height 47
